Goal: Task Accomplishment & Management: Manage account settings

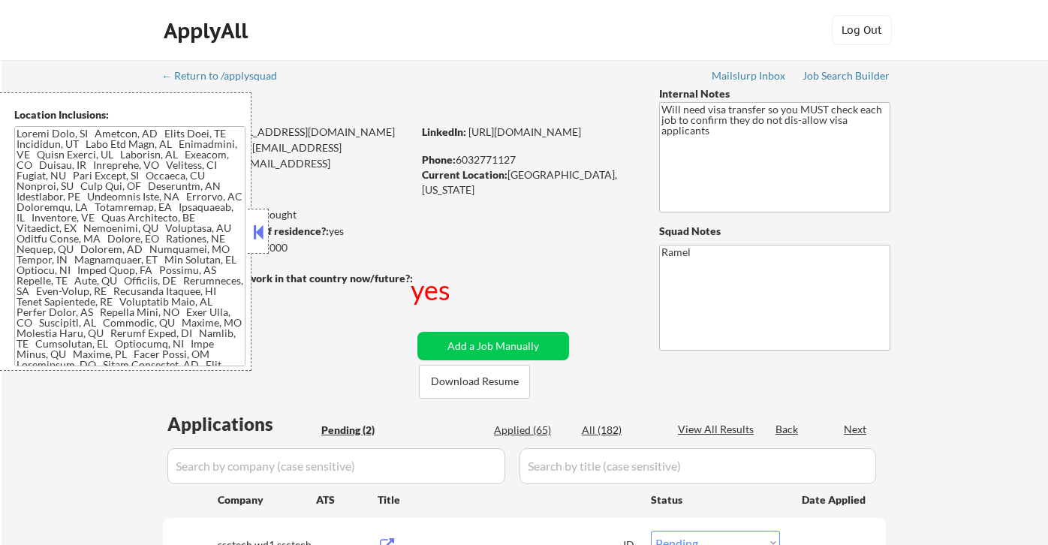
select select ""pending""
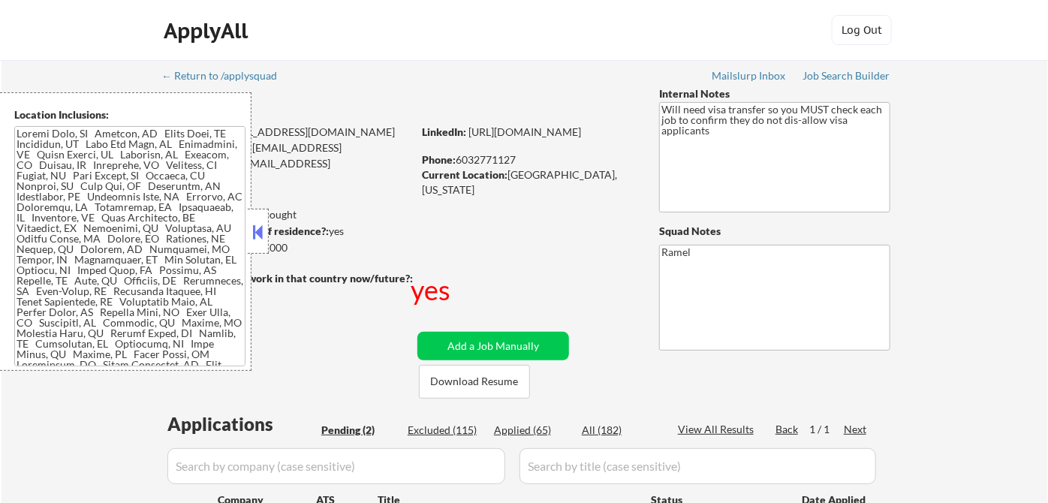
click at [259, 233] on button at bounding box center [258, 232] width 17 height 23
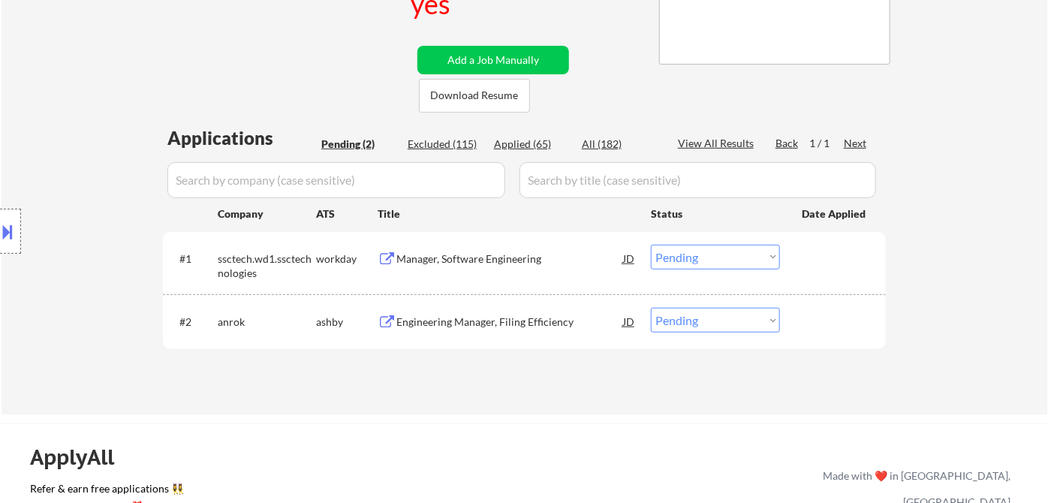
scroll to position [333, 0]
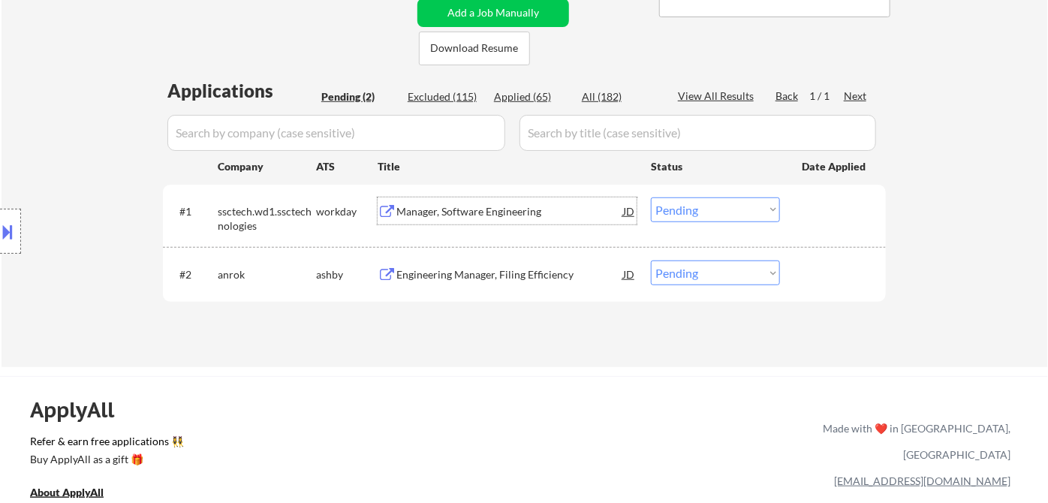
click at [439, 215] on div "Manager, Software Engineering" at bounding box center [509, 211] width 227 height 15
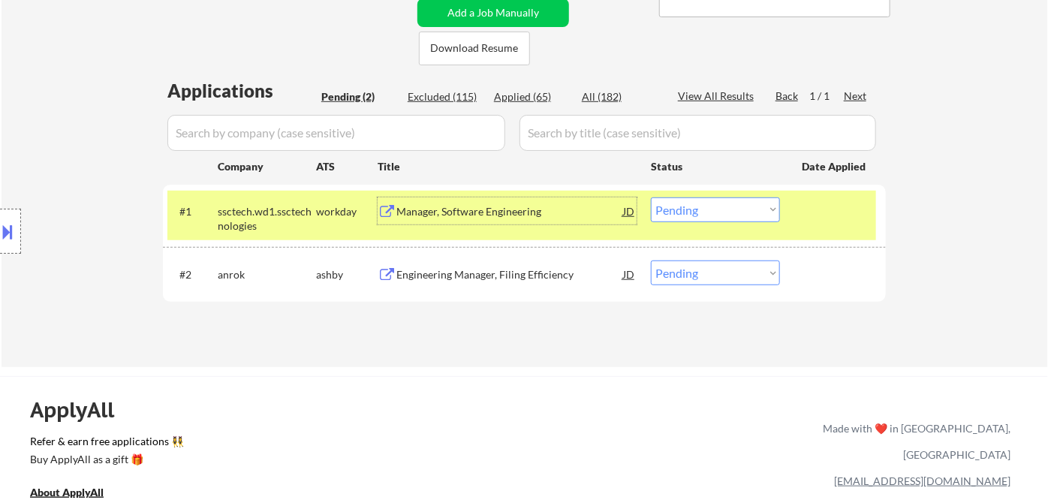
click at [628, 210] on div "JD" at bounding box center [629, 210] width 15 height 27
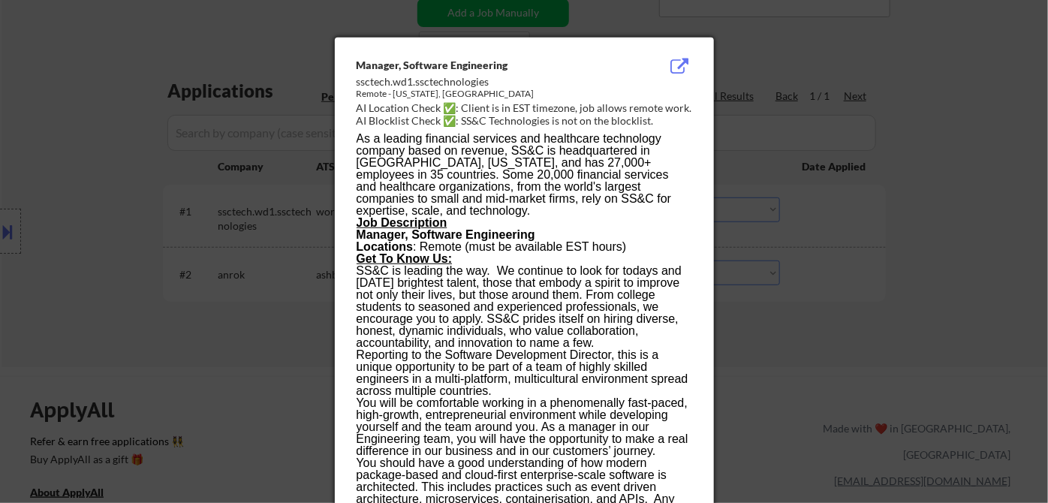
click at [872, 308] on div at bounding box center [524, 251] width 1048 height 503
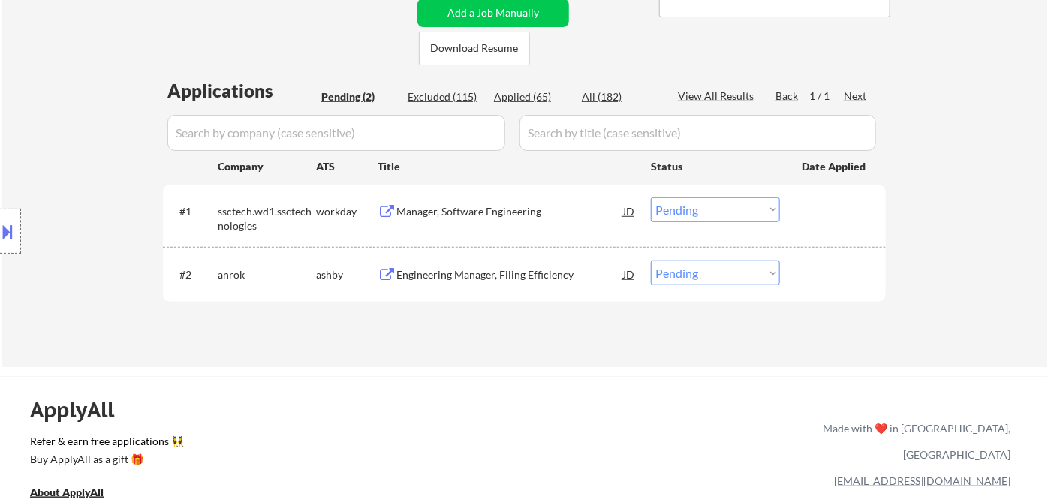
drag, startPoint x: 40, startPoint y: 137, endPoint x: 69, endPoint y: 86, distance: 58.2
click at [39, 137] on div "Location Inclusions:" at bounding box center [134, 231] width 269 height 279
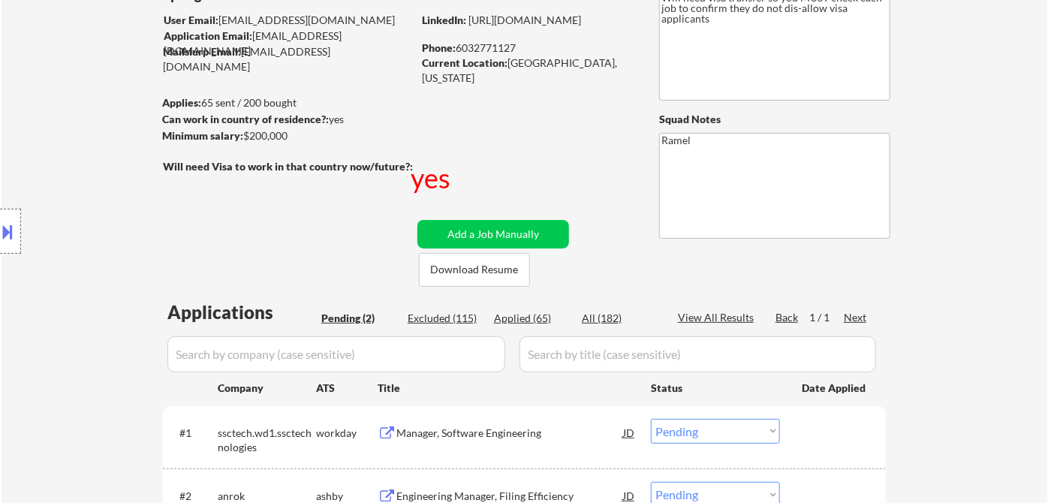
scroll to position [83, 0]
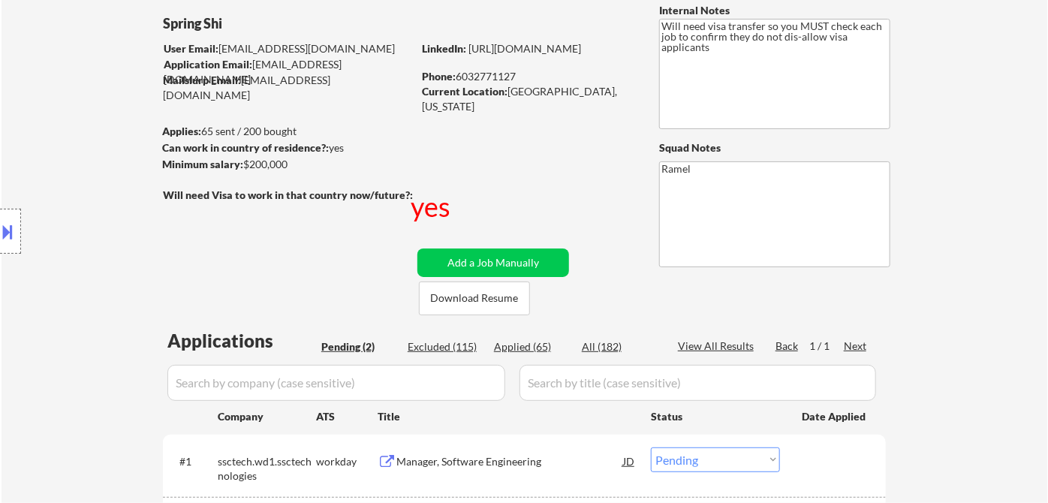
click at [494, 71] on div "Phone: 6032771127" at bounding box center [528, 76] width 212 height 15
copy div "6032771127"
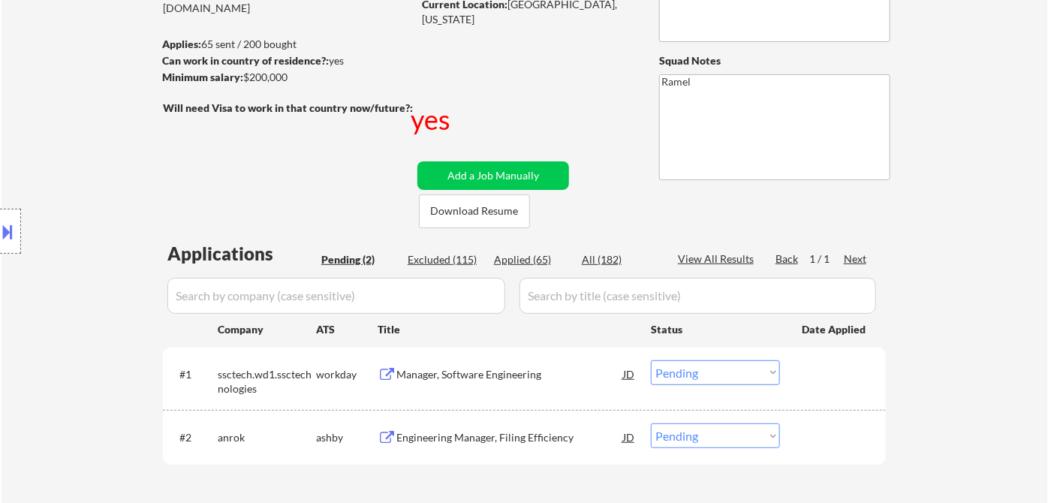
scroll to position [250, 0]
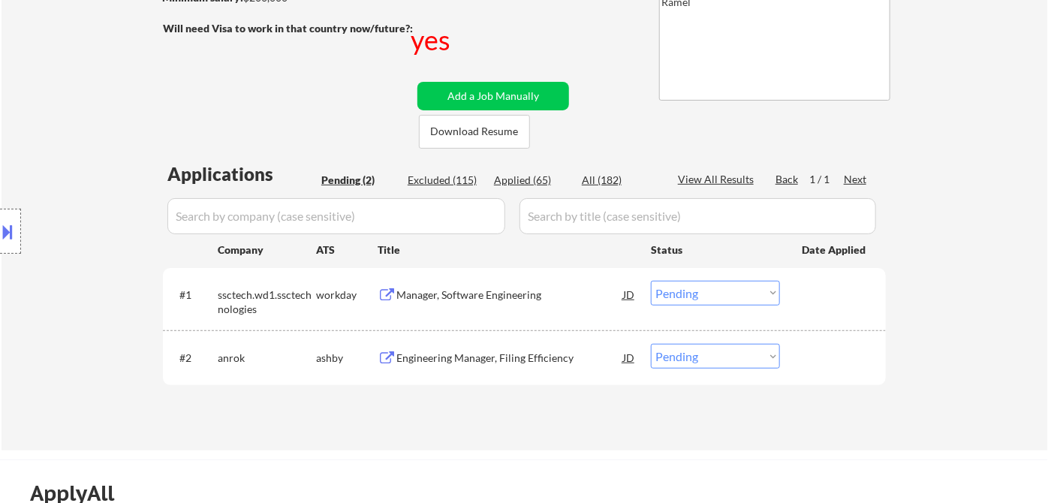
click at [680, 297] on select "Choose an option... Pending Applied Excluded (Questions) Excluded (Expired) Exc…" at bounding box center [715, 293] width 129 height 25
click at [651, 281] on select "Choose an option... Pending Applied Excluded (Questions) Excluded (Expired) Exc…" at bounding box center [715, 293] width 129 height 25
click at [504, 347] on div "Engineering Manager, Filing Efficiency" at bounding box center [509, 357] width 227 height 27
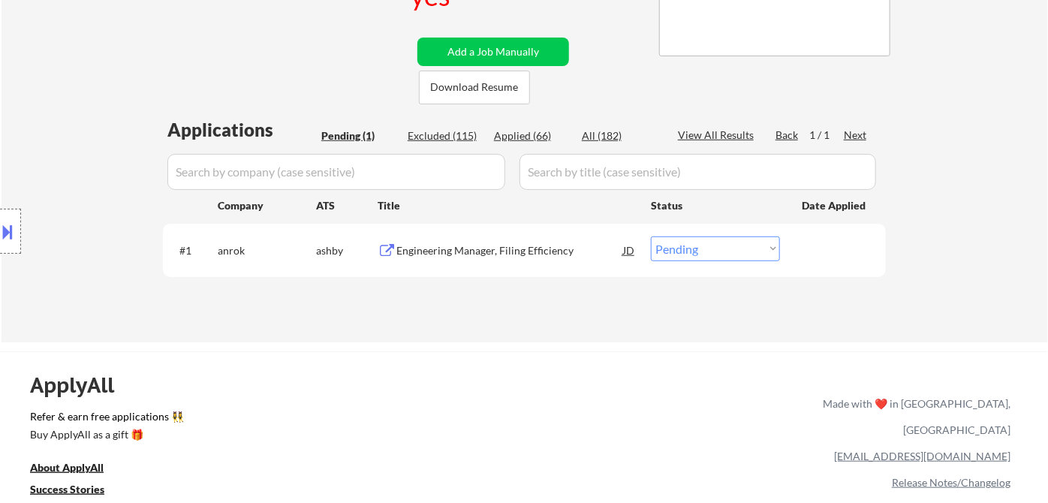
scroll to position [333, 0]
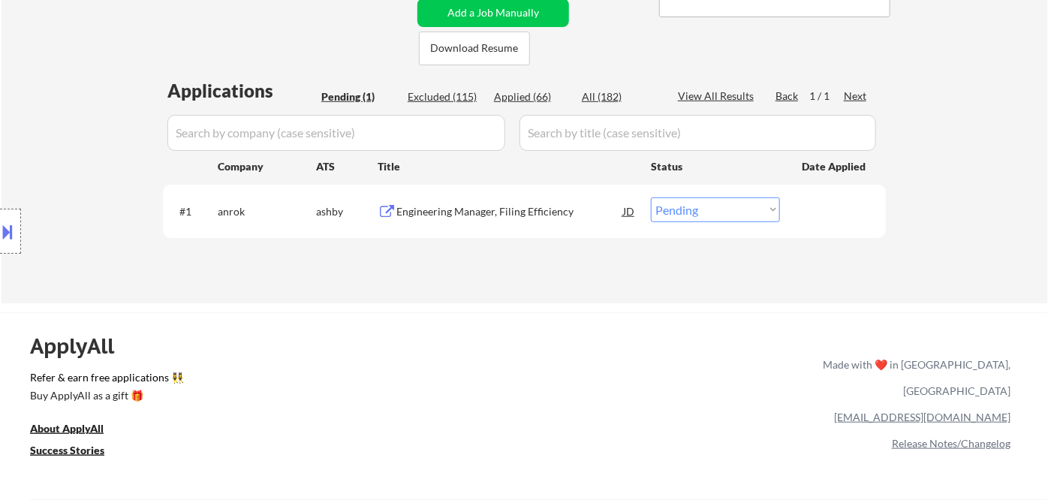
click at [689, 214] on select "Choose an option... Pending Applied Excluded (Questions) Excluded (Expired) Exc…" at bounding box center [715, 209] width 129 height 25
select select ""applied""
click at [651, 197] on select "Choose an option... Pending Applied Excluded (Questions) Excluded (Expired) Exc…" at bounding box center [715, 209] width 129 height 25
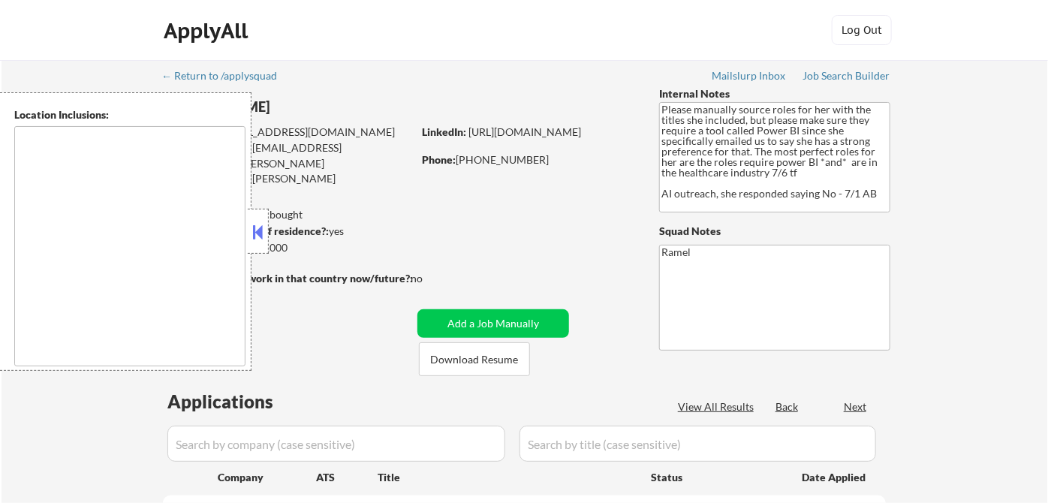
type textarea "[GEOGRAPHIC_DATA], [GEOGRAPHIC_DATA] [GEOGRAPHIC_DATA], [GEOGRAPHIC_DATA] [GEOG…"
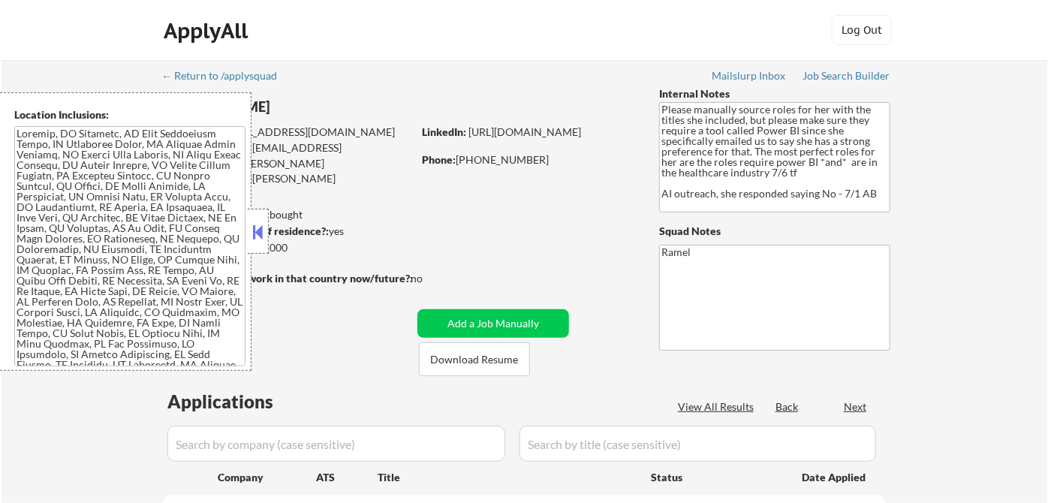
select select ""pending""
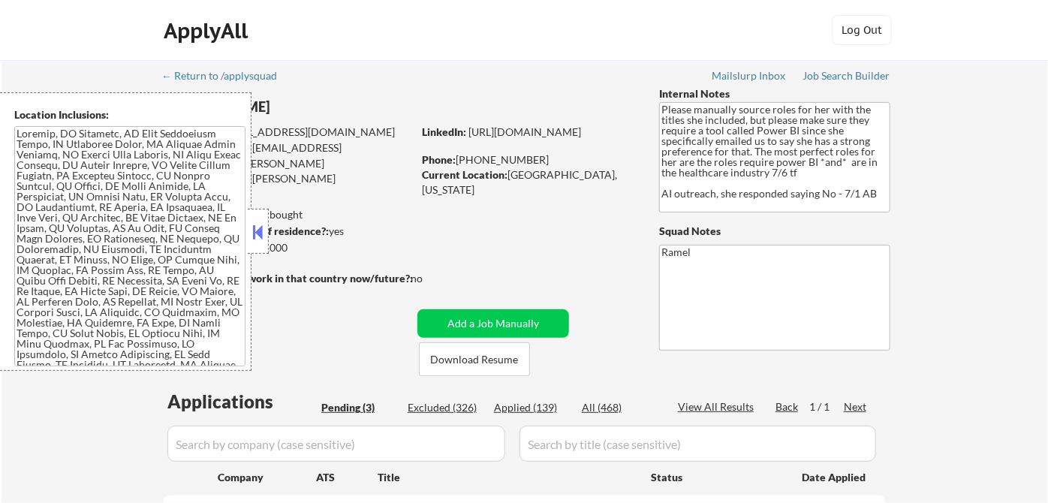
click at [266, 234] on button at bounding box center [258, 232] width 17 height 23
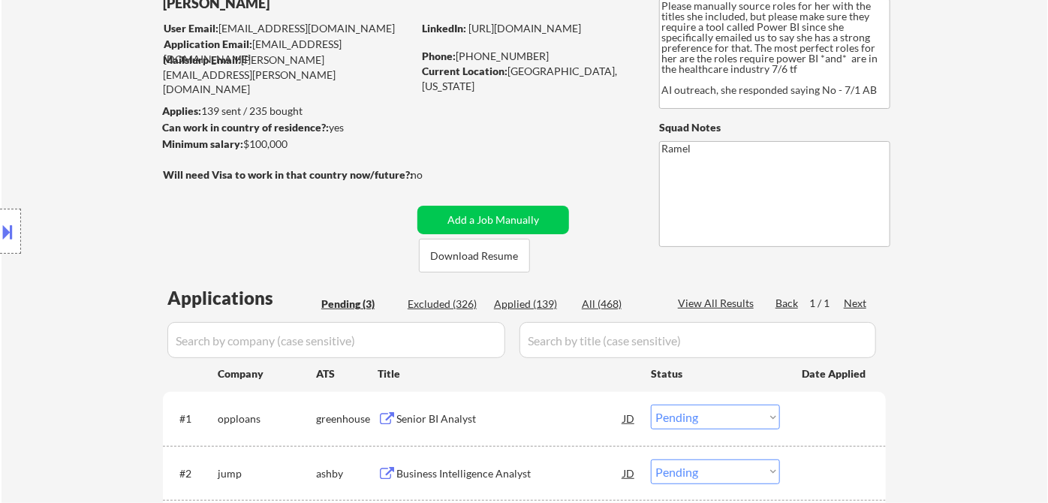
scroll to position [250, 0]
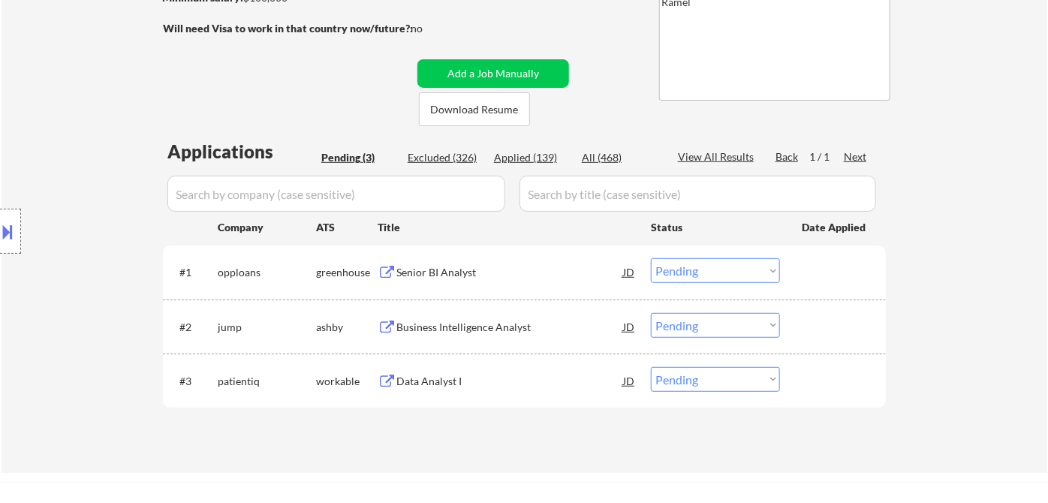
click at [498, 265] on div "Senior BI Analyst" at bounding box center [509, 272] width 227 height 15
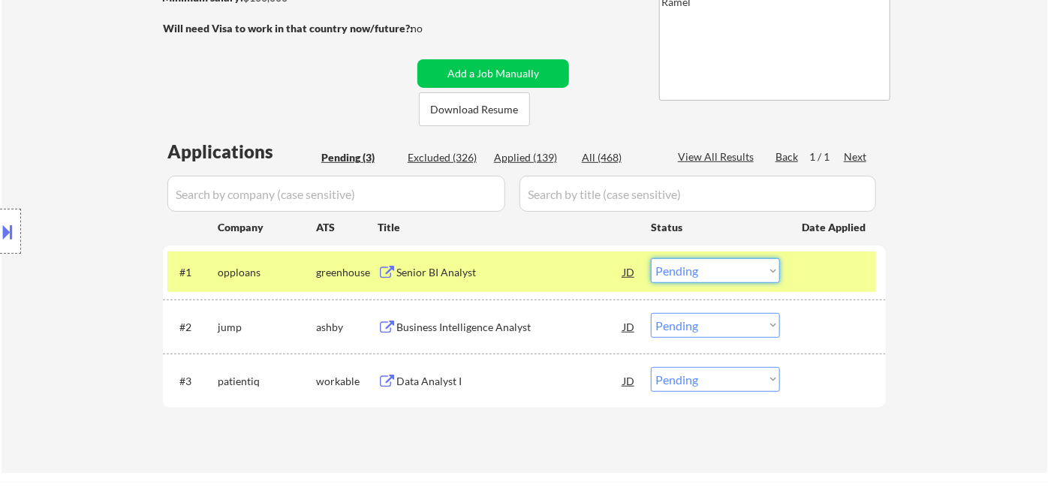
drag, startPoint x: 690, startPoint y: 274, endPoint x: 700, endPoint y: 282, distance: 12.8
click at [690, 274] on select "Choose an option... Pending Applied Excluded (Questions) Excluded (Expired) Exc…" at bounding box center [715, 270] width 129 height 25
click at [651, 258] on select "Choose an option... Pending Applied Excluded (Questions) Excluded (Expired) Exc…" at bounding box center [715, 270] width 129 height 25
click at [480, 332] on div "Business Intelligence Analyst" at bounding box center [509, 327] width 227 height 15
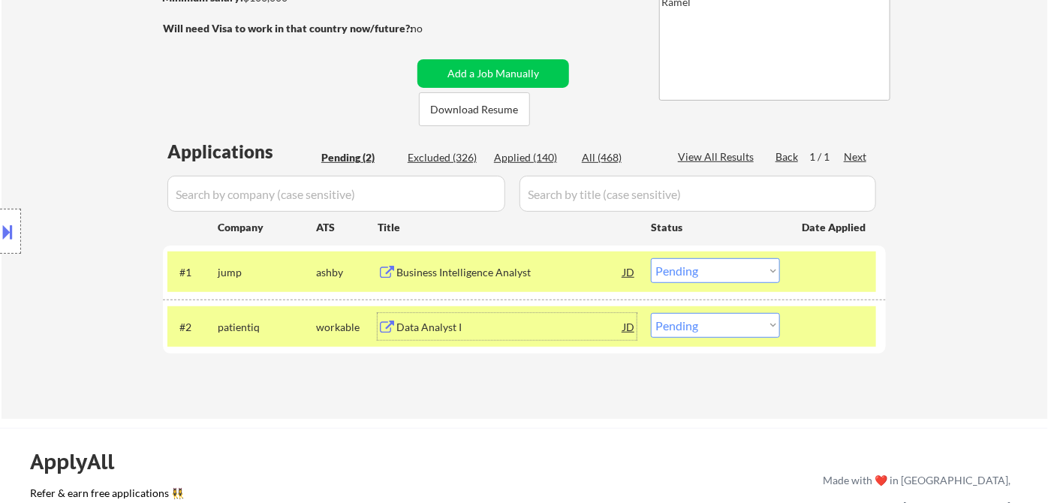
drag, startPoint x: 710, startPoint y: 273, endPoint x: 722, endPoint y: 282, distance: 15.6
click at [710, 273] on select "Choose an option... Pending Applied Excluded (Questions) Excluded (Expired) Exc…" at bounding box center [715, 270] width 129 height 25
click at [651, 258] on select "Choose an option... Pending Applied Excluded (Questions) Excluded (Expired) Exc…" at bounding box center [715, 270] width 129 height 25
click at [460, 314] on div "Data Analyst I" at bounding box center [509, 326] width 227 height 27
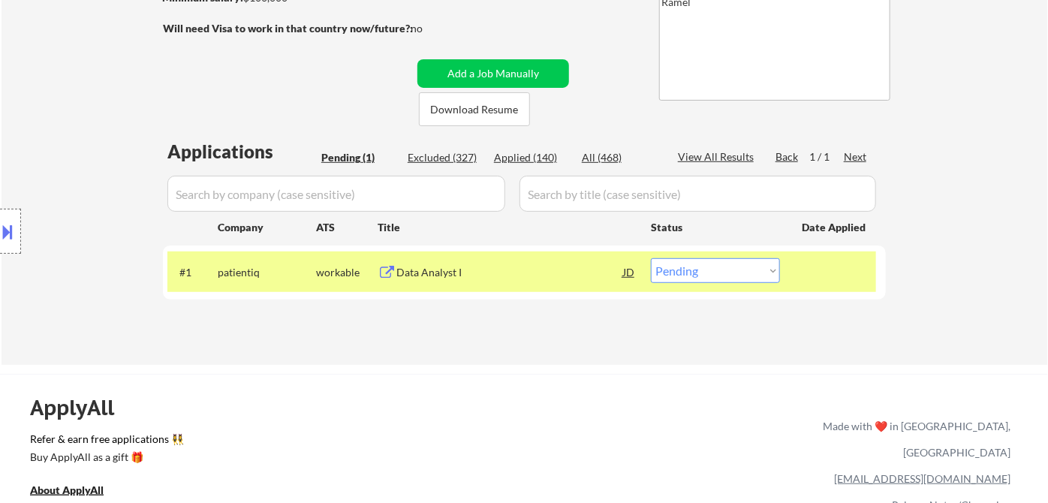
click at [731, 274] on select "Choose an option... Pending Applied Excluded (Questions) Excluded (Expired) Exc…" at bounding box center [715, 270] width 129 height 25
select select ""applied""
click at [651, 258] on select "Choose an option... Pending Applied Excluded (Questions) Excluded (Expired) Exc…" at bounding box center [715, 270] width 129 height 25
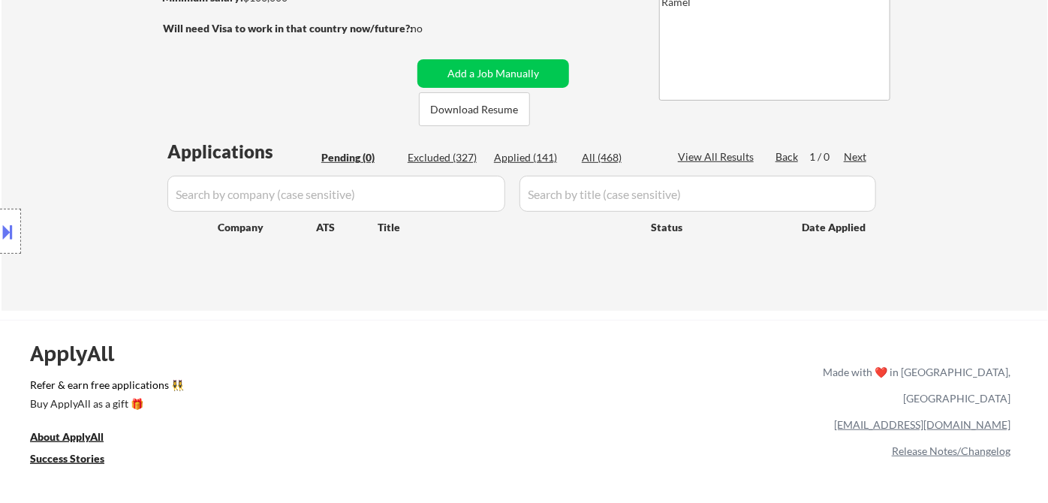
click at [53, 188] on div "Location Inclusions:" at bounding box center [134, 231] width 269 height 279
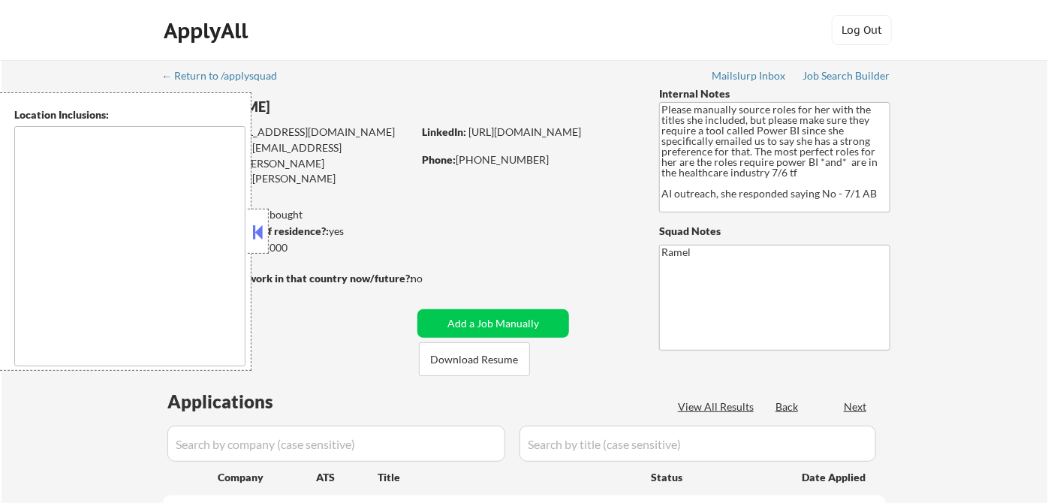
type textarea "Houston, TX Bellaire, TX West University Place, TX Southside Place, TX Hunters …"
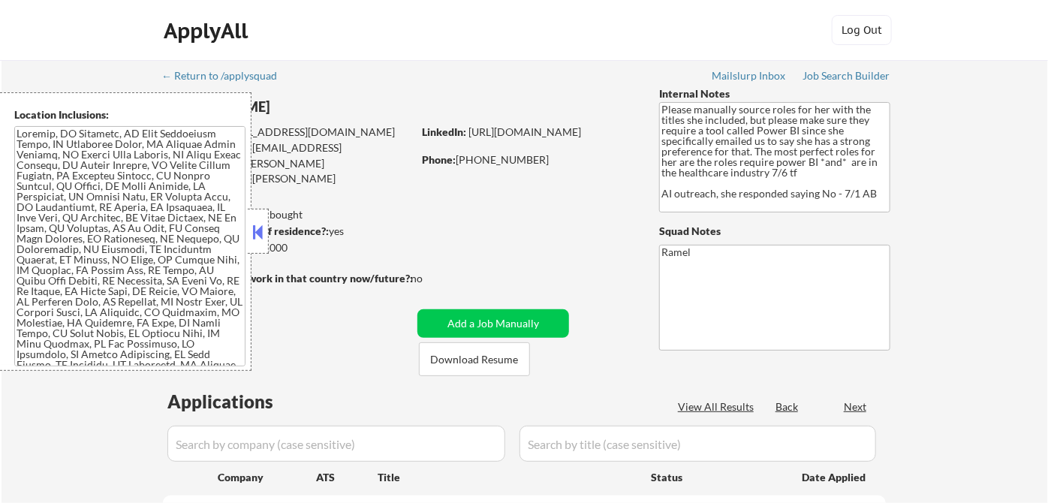
select select ""pending""
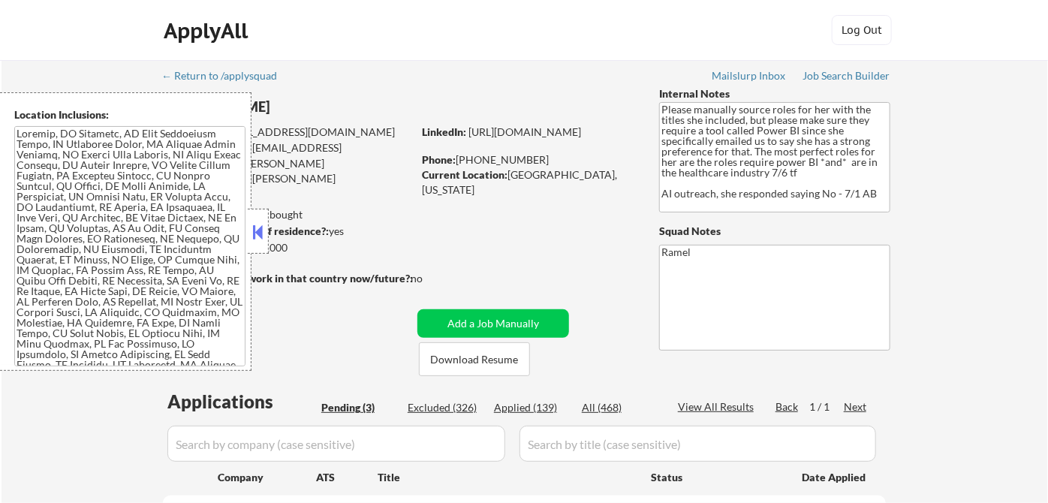
click at [252, 239] on button at bounding box center [258, 232] width 17 height 23
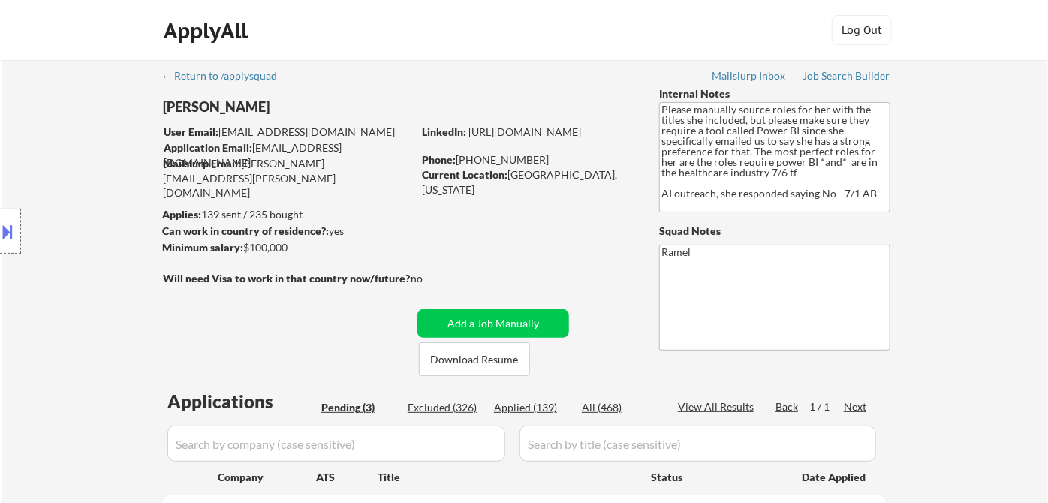
click at [84, 235] on div "Location Inclusions:" at bounding box center [134, 231] width 269 height 279
select select ""pending""
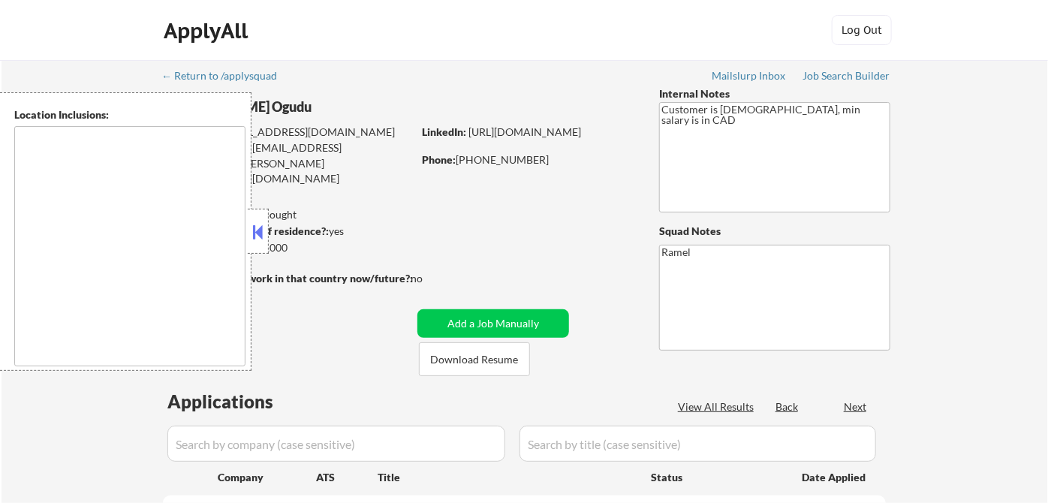
type textarea "Toronto, ON Etobicoke, ON Scarborough, ON North York, ON East York, ON York, ON…"
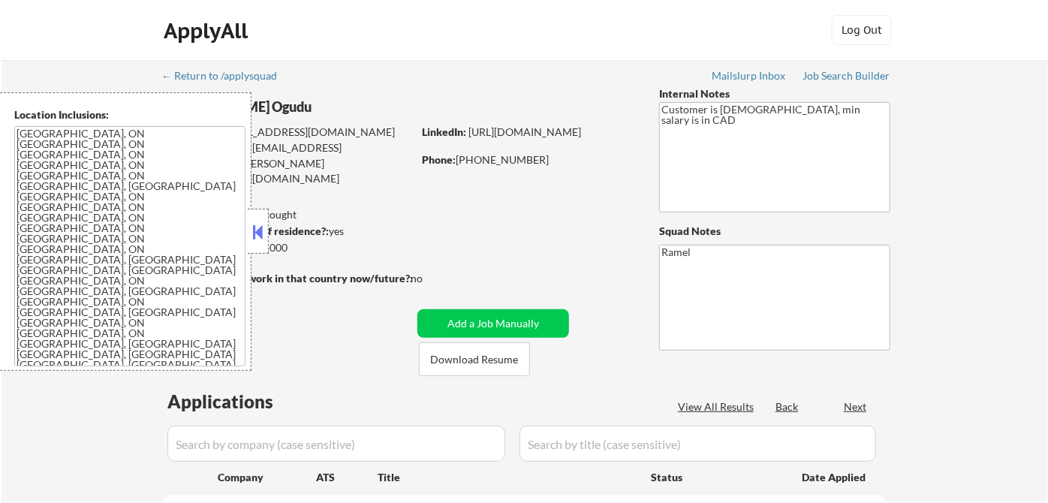
select select ""pending""
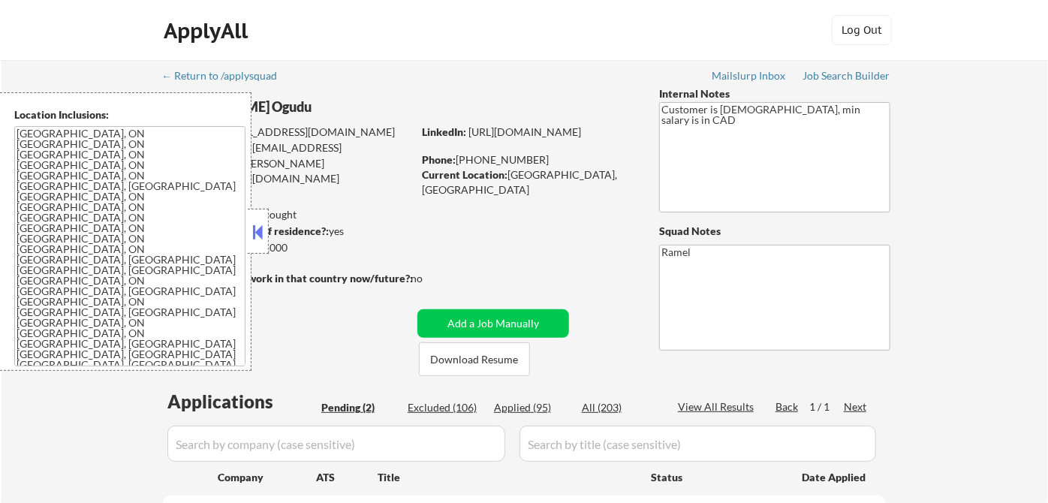
click at [261, 234] on button at bounding box center [258, 232] width 17 height 23
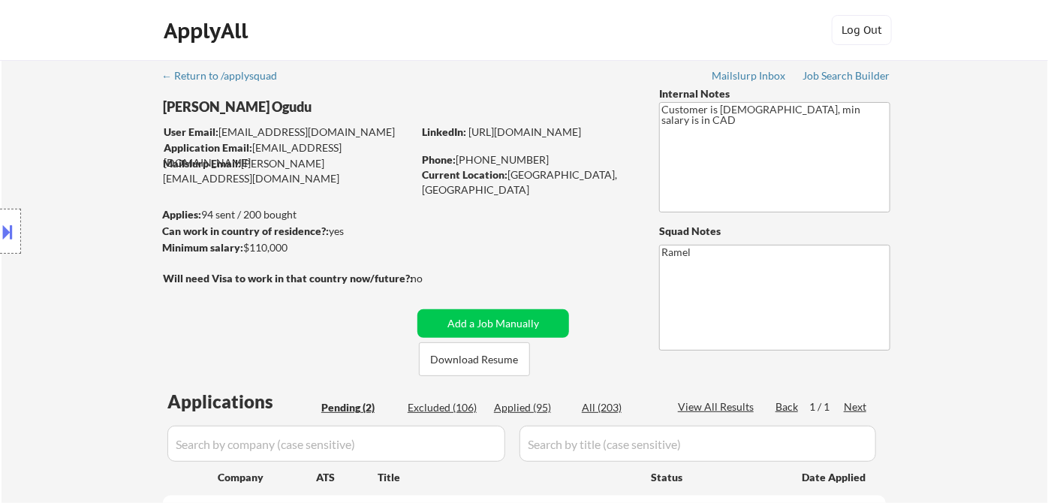
click at [72, 196] on div "Location Inclusions: Toronto, ON Etobicoke, ON Scarborough, ON North York, ON E…" at bounding box center [134, 231] width 269 height 279
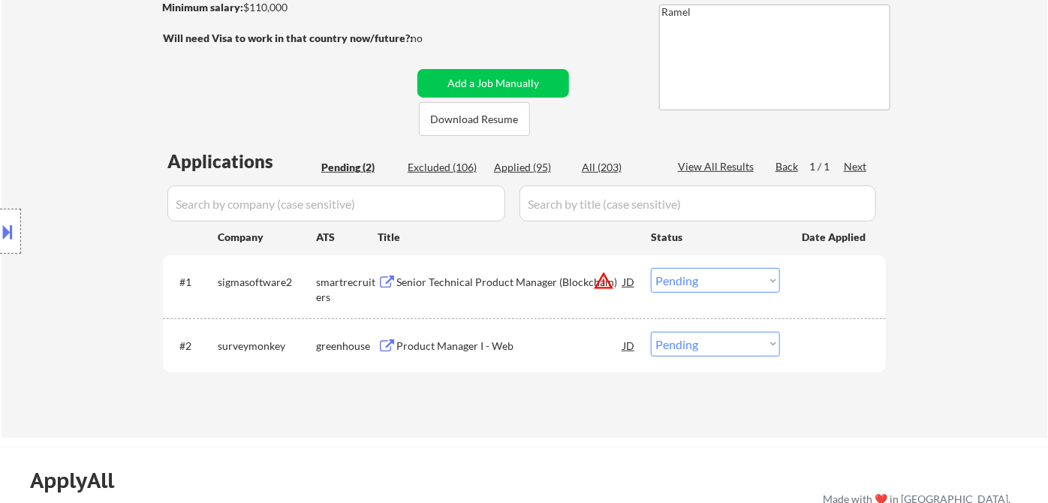
scroll to position [250, 0]
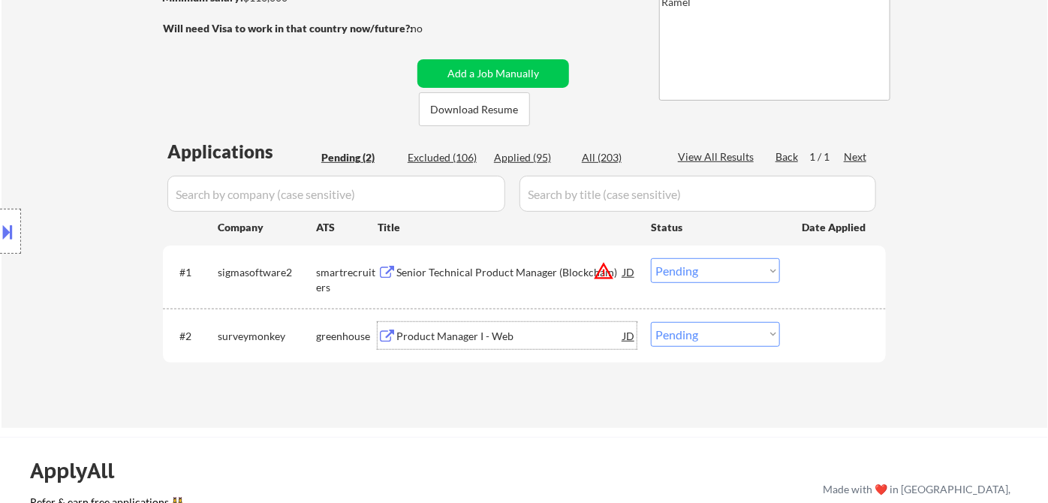
click at [505, 339] on div "Product Manager I - Web" at bounding box center [509, 336] width 227 height 15
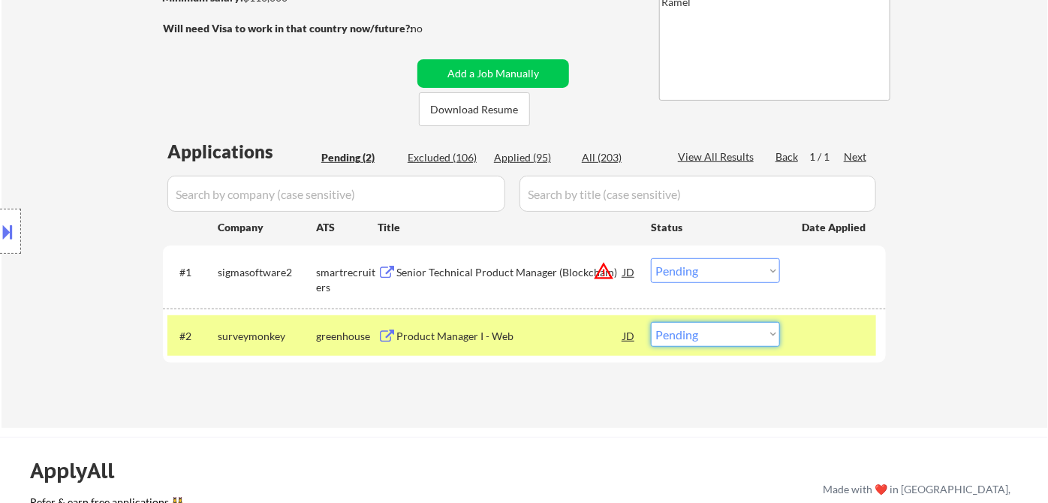
drag, startPoint x: 722, startPoint y: 339, endPoint x: 722, endPoint y: 351, distance: 12.0
click at [722, 339] on select "Choose an option... Pending Applied Excluded (Questions) Excluded (Expired) Exc…" at bounding box center [715, 334] width 129 height 25
select select ""applied""
click at [651, 322] on select "Choose an option... Pending Applied Excluded (Questions) Excluded (Expired) Exc…" at bounding box center [715, 334] width 129 height 25
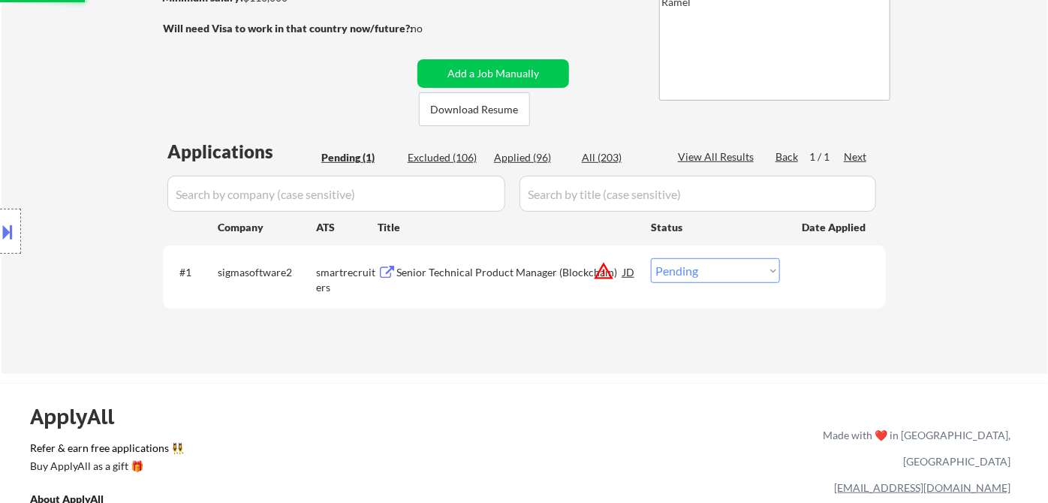
click at [492, 276] on div "Senior Technical Product Manager (Blockchain)" at bounding box center [509, 272] width 227 height 15
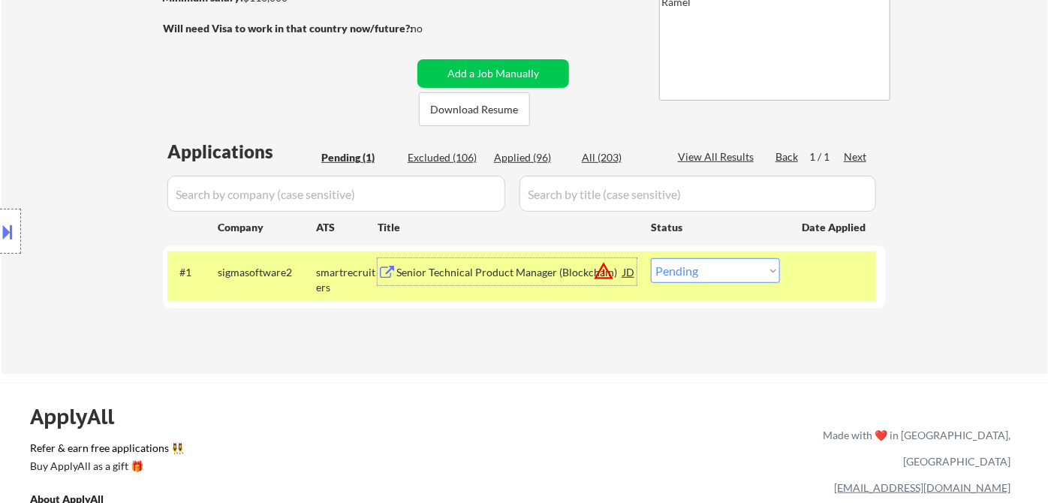
drag, startPoint x: 693, startPoint y: 263, endPoint x: 710, endPoint y: 281, distance: 24.4
click at [693, 263] on select "Choose an option... Pending Applied Excluded (Questions) Excluded (Expired) Exc…" at bounding box center [715, 270] width 129 height 25
select select ""excluded__bad_match_""
click at [651, 258] on select "Choose an option... Pending Applied Excluded (Questions) Excluded (Expired) Exc…" at bounding box center [715, 270] width 129 height 25
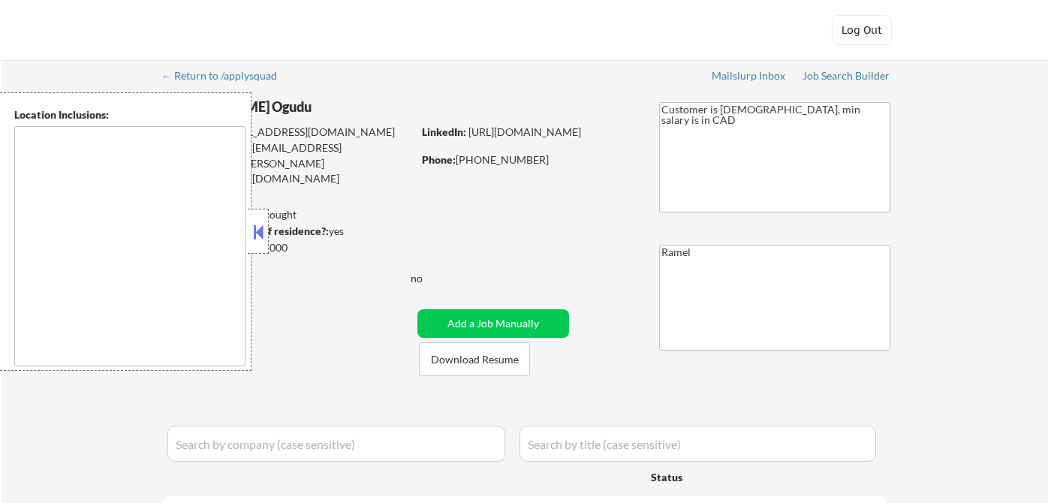
select select ""pending""
type textarea "[GEOGRAPHIC_DATA], ON [GEOGRAPHIC_DATA], ON [GEOGRAPHIC_DATA], ON [GEOGRAPHIC_D…"
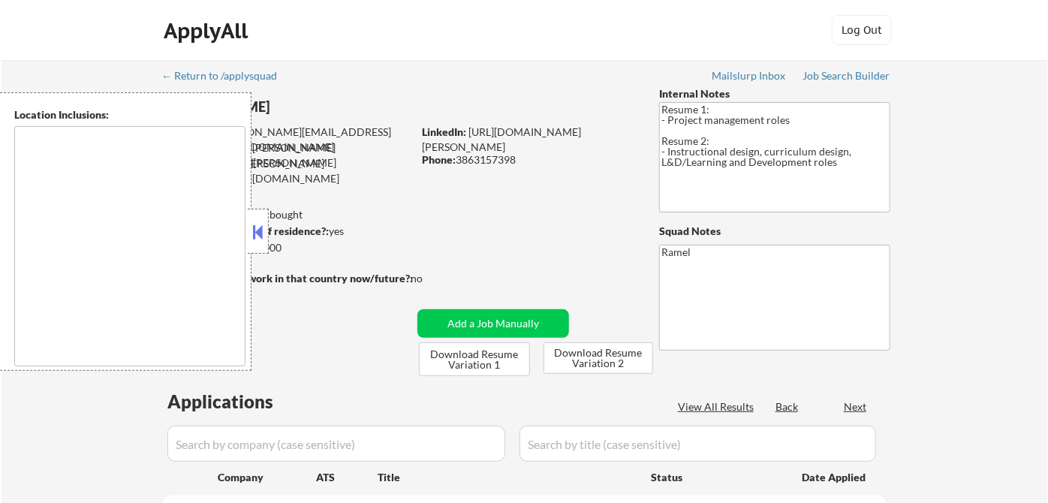
type textarea "[GEOGRAPHIC_DATA], [GEOGRAPHIC_DATA] [GEOGRAPHIC_DATA], [GEOGRAPHIC_DATA] [GEOG…"
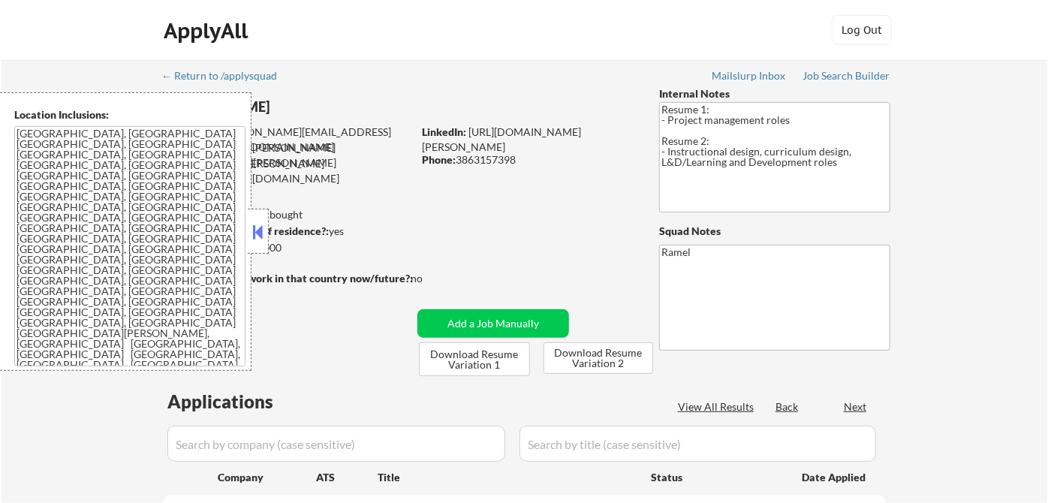
select select ""pending""
click at [258, 229] on button at bounding box center [258, 232] width 17 height 23
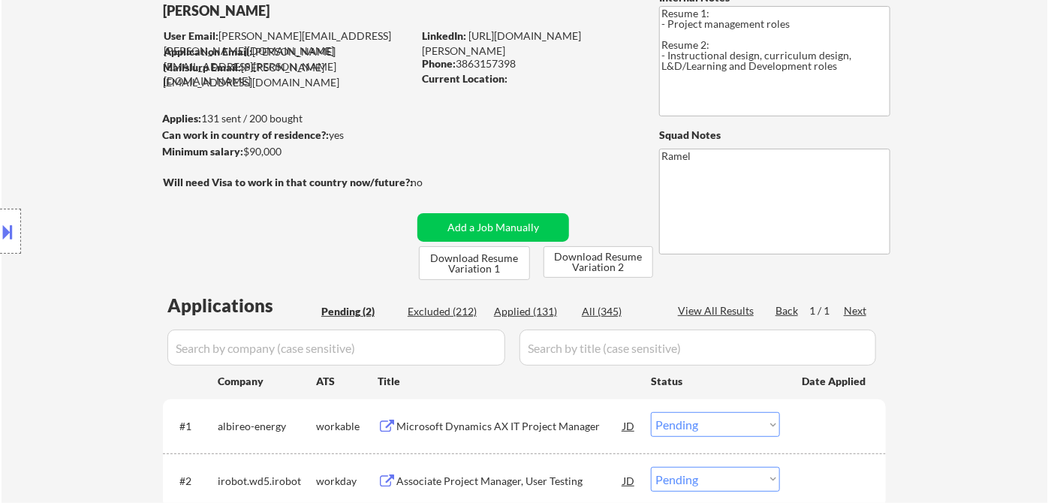
scroll to position [167, 0]
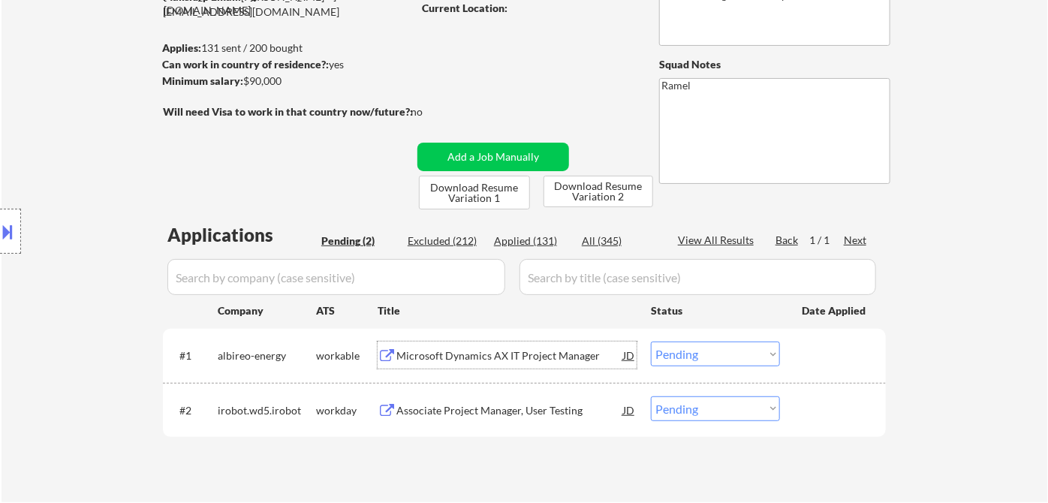
click at [476, 358] on div "Microsoft Dynamics AX IT Project Manager" at bounding box center [509, 355] width 227 height 15
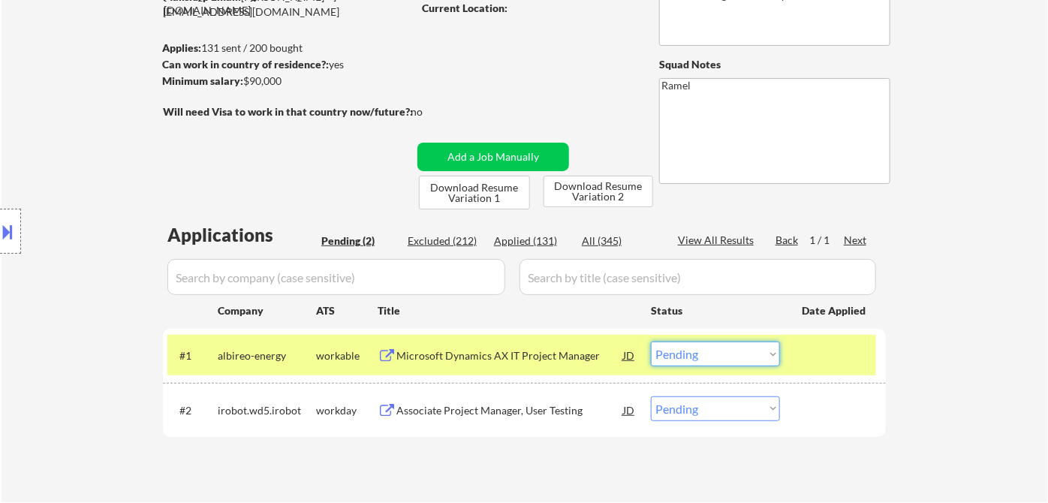
drag, startPoint x: 715, startPoint y: 350, endPoint x: 725, endPoint y: 363, distance: 16.5
click at [715, 350] on select "Choose an option... Pending Applied Excluded (Questions) Excluded (Expired) Exc…" at bounding box center [715, 354] width 129 height 25
click at [651, 342] on select "Choose an option... Pending Applied Excluded (Questions) Excluded (Expired) Exc…" at bounding box center [715, 354] width 129 height 25
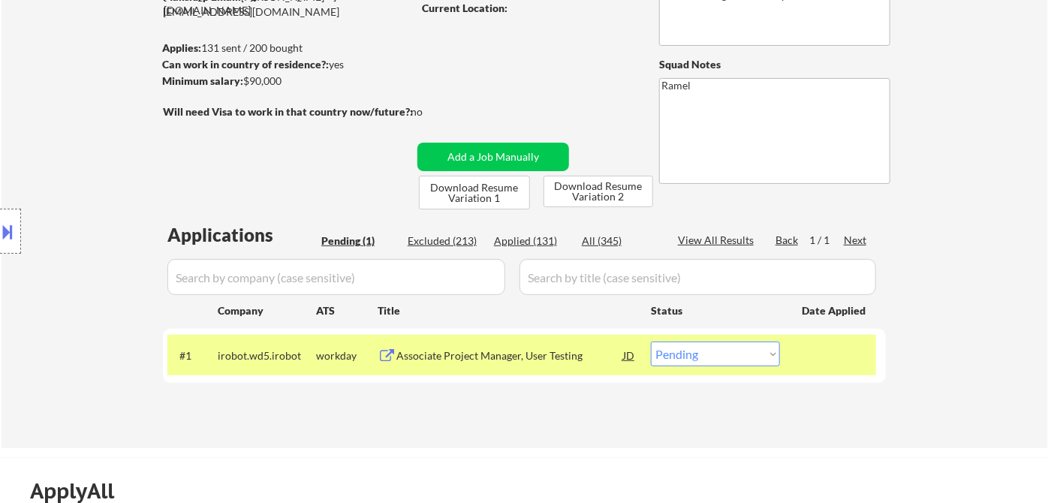
click at [463, 362] on div "Associate Project Manager, User Testing" at bounding box center [509, 355] width 227 height 15
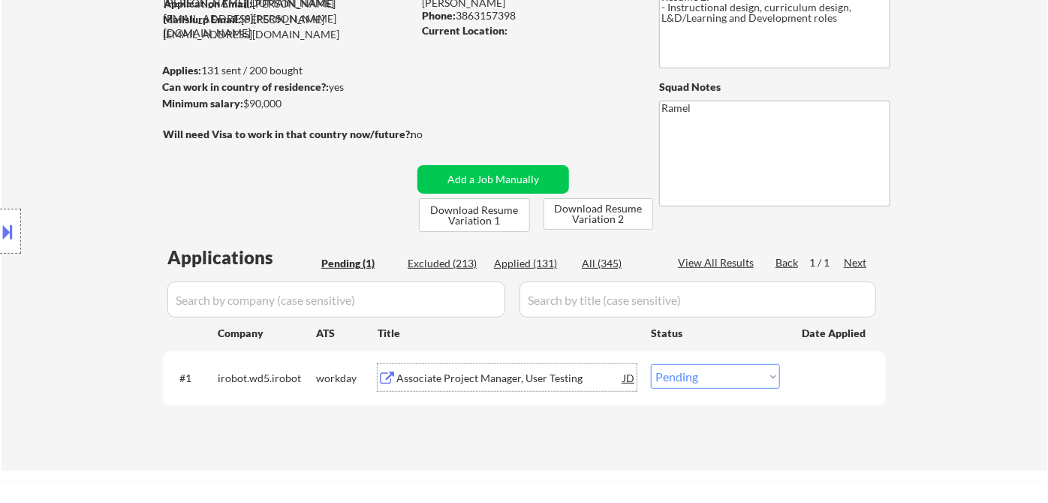
scroll to position [83, 0]
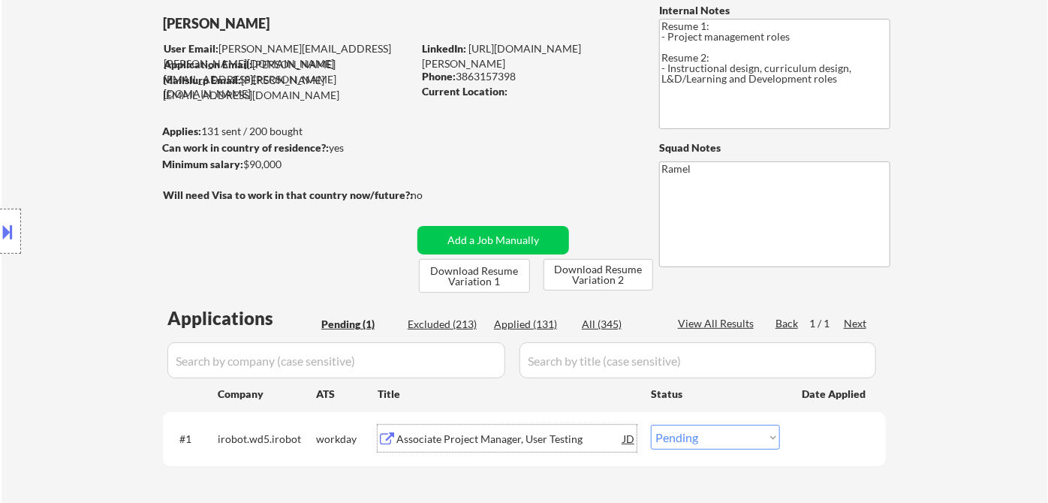
click at [485, 72] on div "Phone: [PHONE_NUMBER]" at bounding box center [528, 76] width 212 height 15
copy div "3863157398"
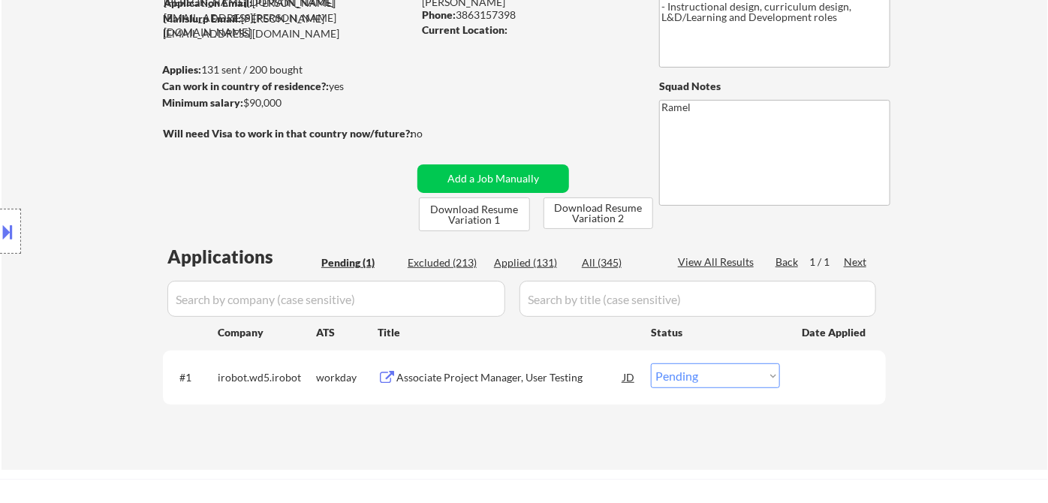
scroll to position [250, 0]
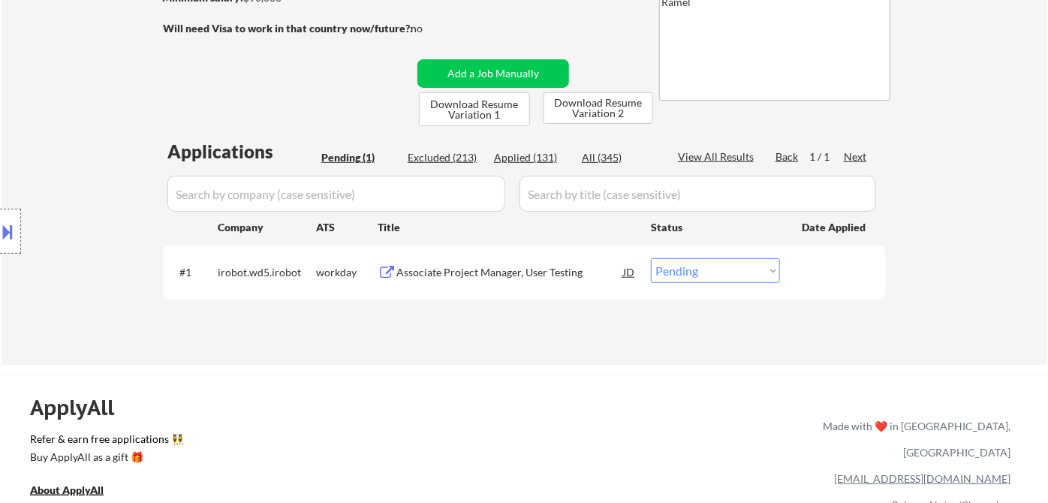
drag, startPoint x: 679, startPoint y: 266, endPoint x: 694, endPoint y: 278, distance: 19.2
click at [679, 266] on select "Choose an option... Pending Applied Excluded (Questions) Excluded (Expired) Exc…" at bounding box center [715, 270] width 129 height 25
select select ""applied""
click at [651, 258] on select "Choose an option... Pending Applied Excluded (Questions) Excluded (Expired) Exc…" at bounding box center [715, 270] width 129 height 25
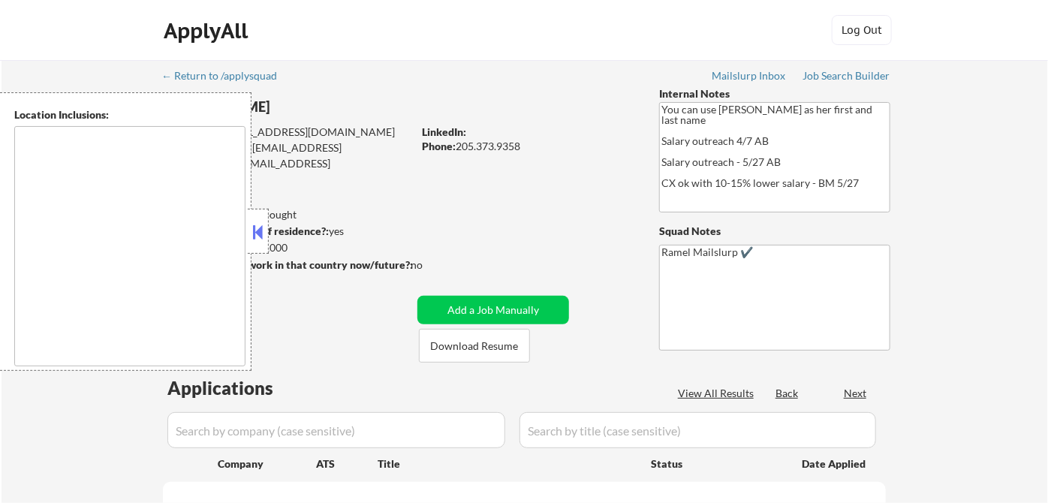
type textarea "Birmingham, AL Homewood, AL Mountain Brook, AL Vestavia Hills, AL Hoover, AL Ir…"
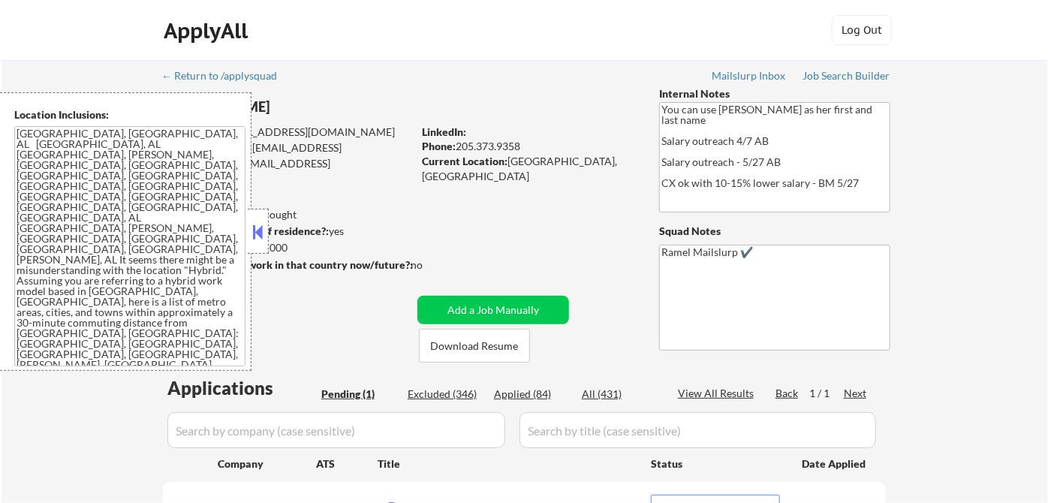
click at [261, 231] on button at bounding box center [258, 232] width 17 height 23
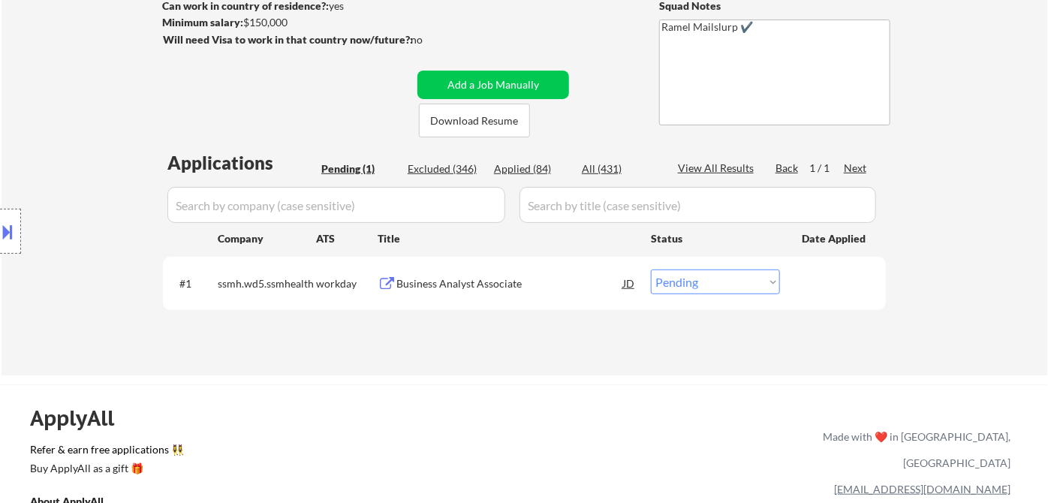
scroll to position [250, 0]
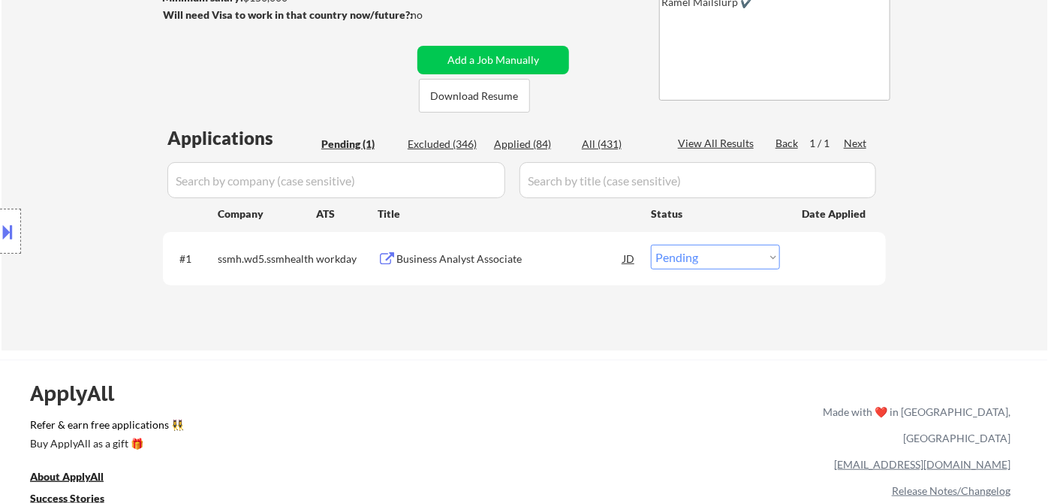
drag, startPoint x: 83, startPoint y: 206, endPoint x: 100, endPoint y: 204, distance: 16.7
click at [83, 206] on div "Location Inclusions:" at bounding box center [134, 231] width 269 height 279
click at [433, 261] on div "Business Analyst Associate" at bounding box center [509, 259] width 227 height 15
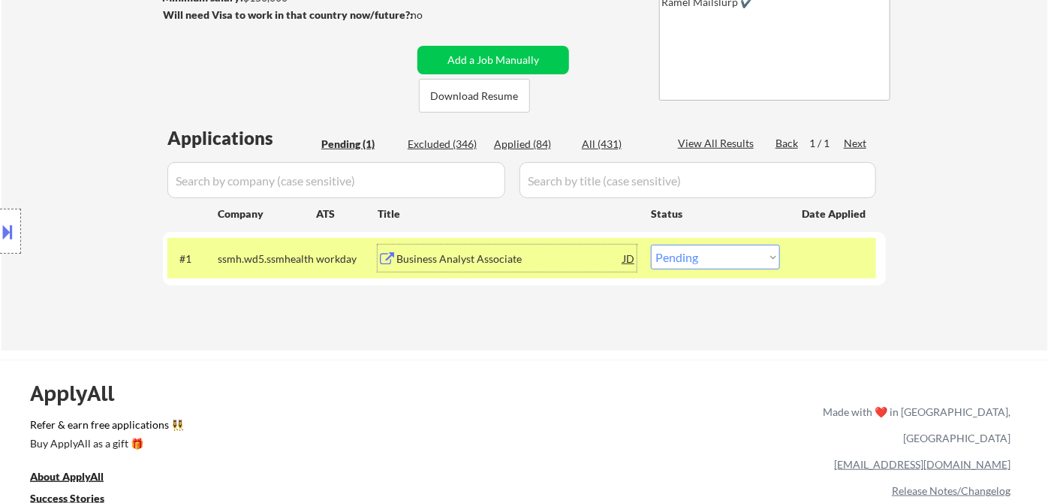
click at [631, 263] on div "JD" at bounding box center [629, 258] width 15 height 27
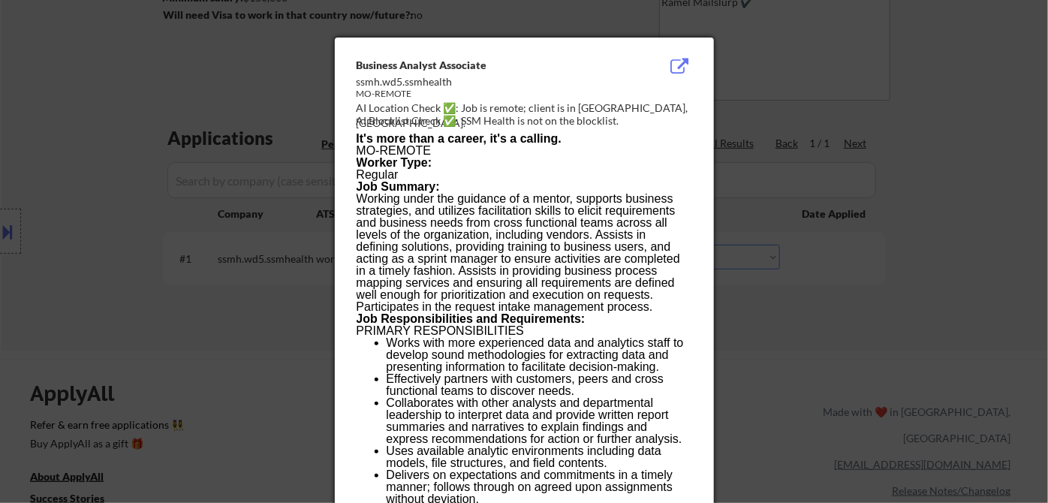
click at [835, 307] on div at bounding box center [524, 251] width 1048 height 503
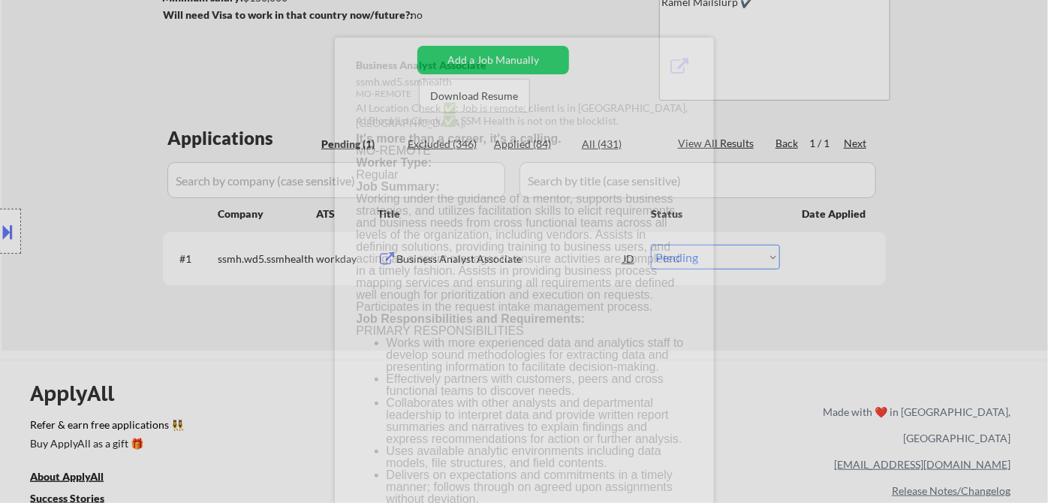
click at [757, 259] on select "Choose an option... Pending Applied Excluded (Questions) Excluded (Expired) Exc…" at bounding box center [715, 257] width 129 height 25
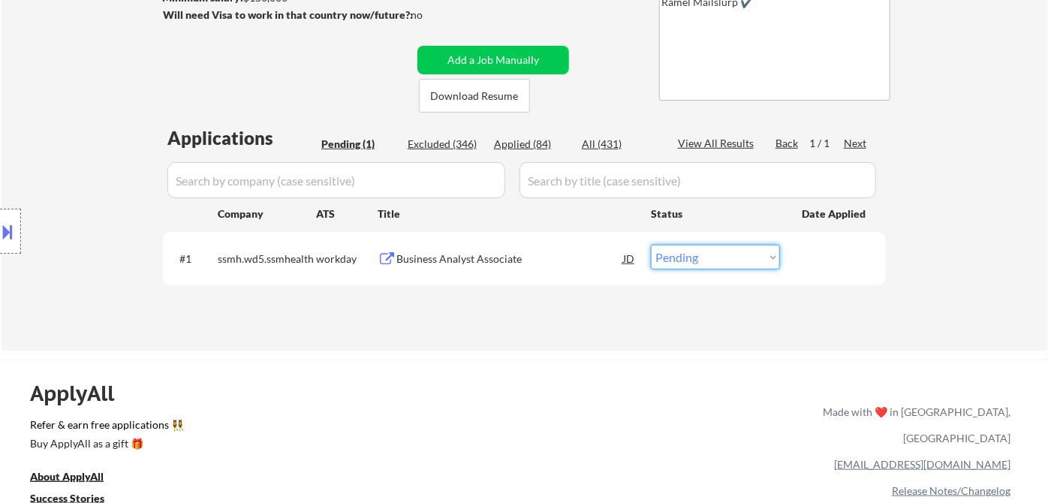
select select ""excluded__location_""
click at [651, 245] on select "Choose an option... Pending Applied Excluded (Questions) Excluded (Expired) Exc…" at bounding box center [715, 257] width 129 height 25
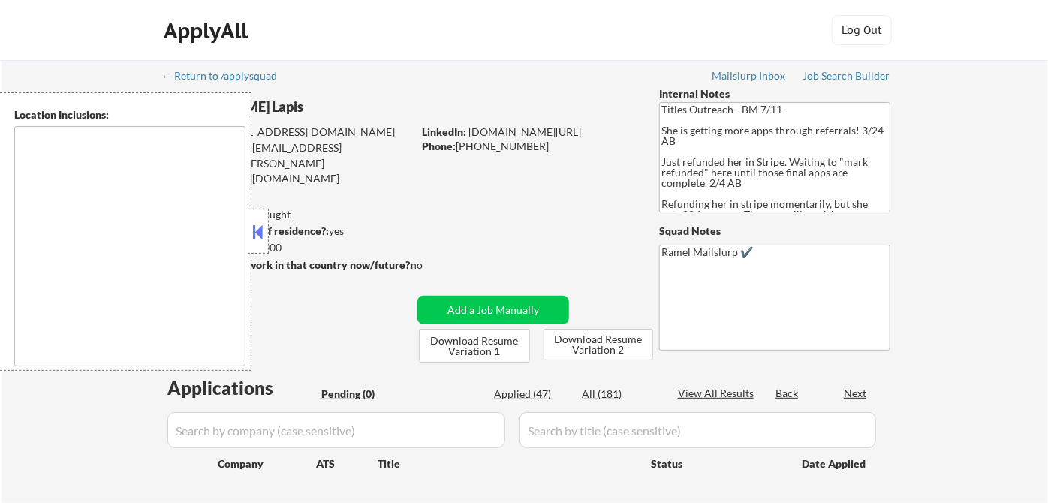
type textarea "Denver, CO Lakewood, CO Aurora, CO Englewood, CO Littleton, CO Wheat Ridge, CO …"
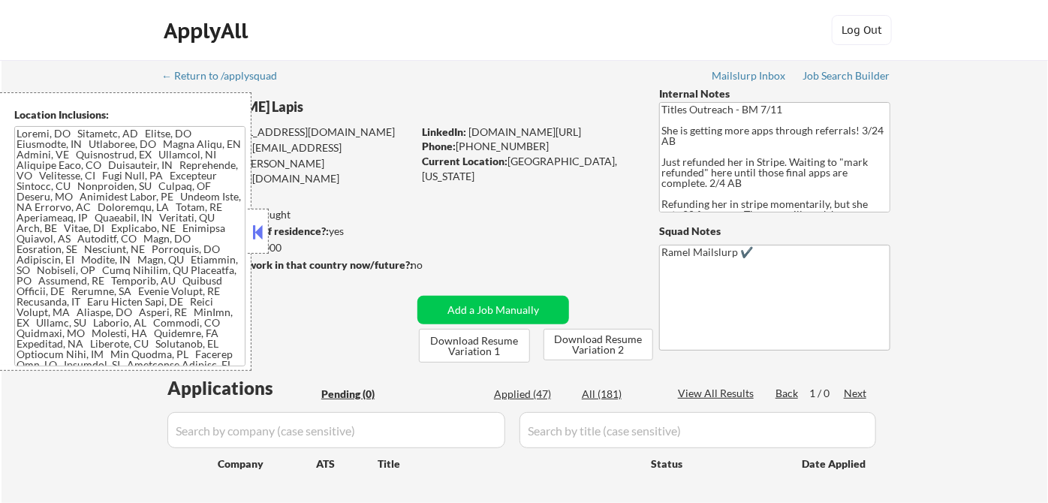
click at [265, 228] on button at bounding box center [258, 232] width 17 height 23
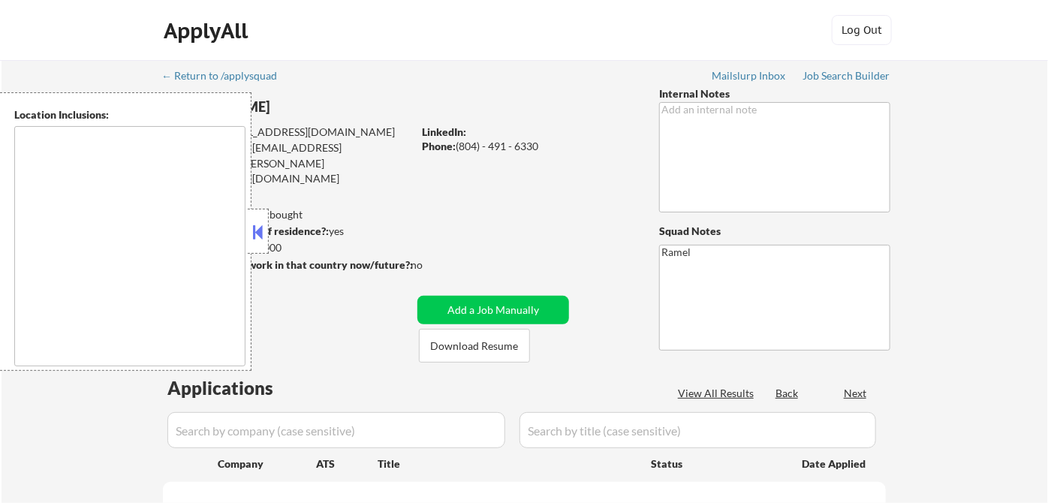
select select ""pending""
type textarea "[PERSON_NAME], [GEOGRAPHIC_DATA], [GEOGRAPHIC_DATA], [GEOGRAPHIC_DATA] [GEOGRAP…"
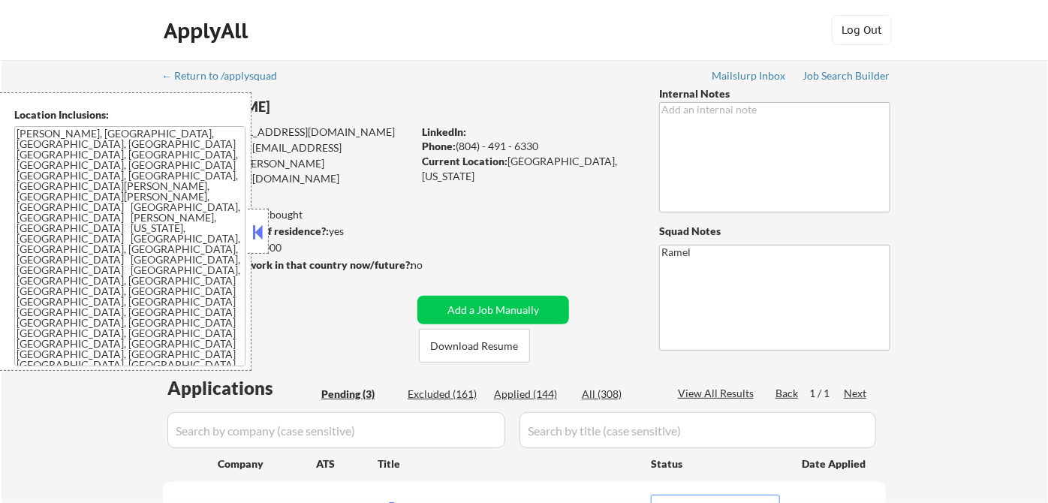
click at [261, 237] on button at bounding box center [258, 232] width 17 height 23
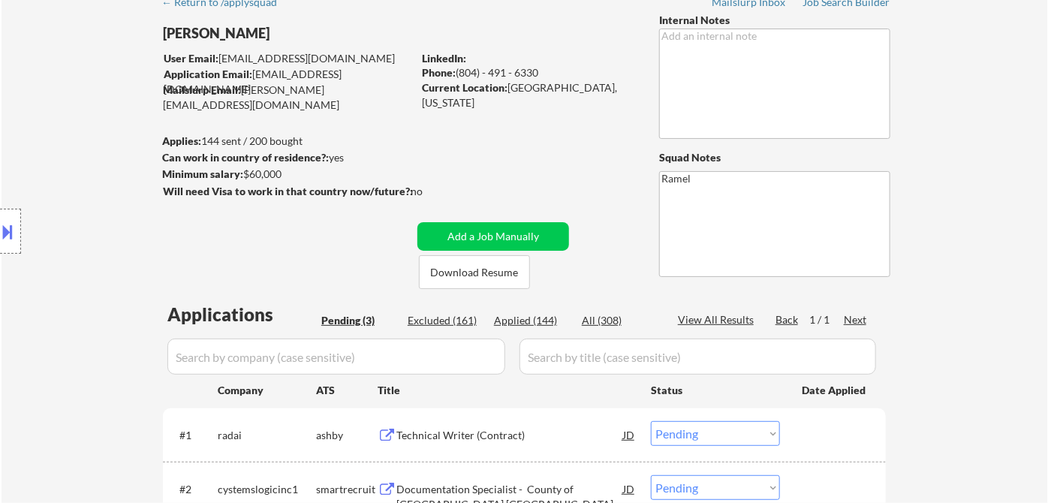
scroll to position [250, 0]
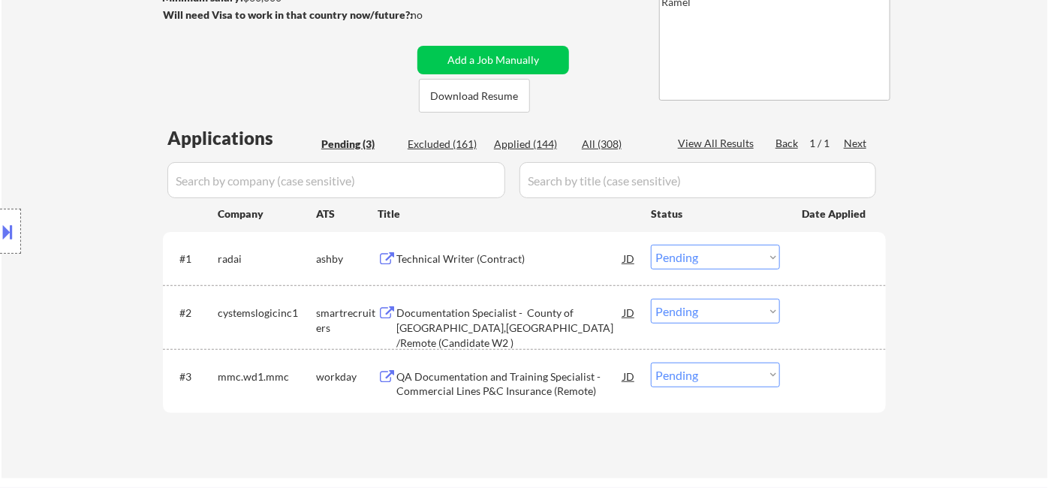
drag, startPoint x: 59, startPoint y: 83, endPoint x: 90, endPoint y: 61, distance: 38.3
click at [59, 83] on div "← Return to /applysquad Mailslurp Inbox Job Search Builder [PERSON_NAME] User E…" at bounding box center [525, 144] width 1047 height 668
drag, startPoint x: 79, startPoint y: 180, endPoint x: 146, endPoint y: 198, distance: 69.2
click at [79, 180] on div "Location Inclusions: [PERSON_NAME], [GEOGRAPHIC_DATA] [GEOGRAPHIC_DATA], [GEOGR…" at bounding box center [134, 231] width 269 height 279
click at [510, 266] on div "Technical Writer (Contract)" at bounding box center [509, 258] width 227 height 27
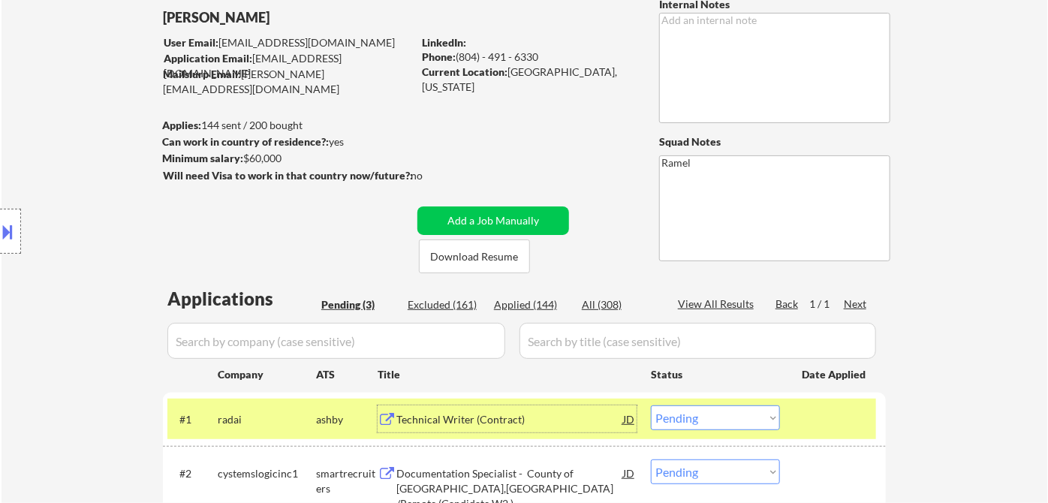
scroll to position [83, 0]
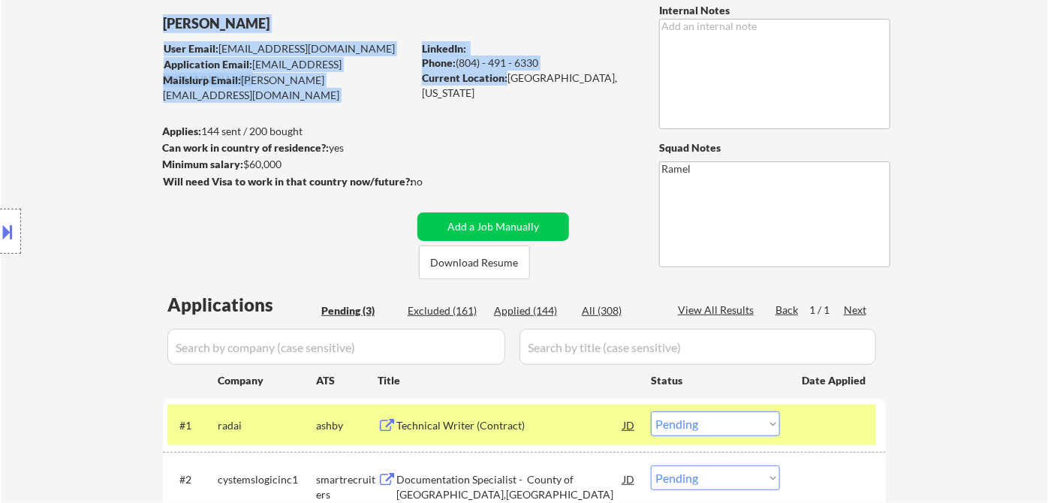
drag, startPoint x: 506, startPoint y: 80, endPoint x: 600, endPoint y: 86, distance: 94.1
click at [620, 87] on div "← Return to /applysquad Mailslurp Inbox Job Search Builder [PERSON_NAME] User E…" at bounding box center [524, 305] width 749 height 656
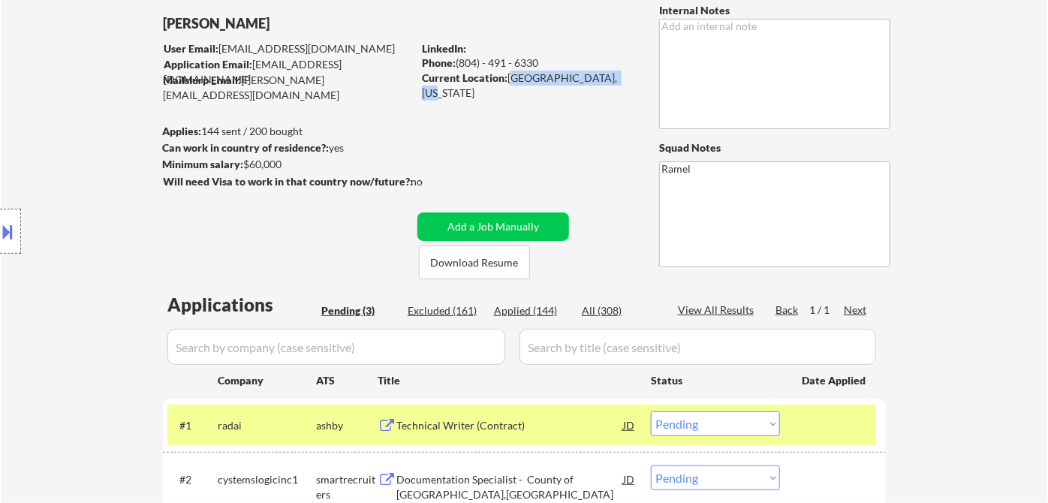
drag, startPoint x: 613, startPoint y: 77, endPoint x: 511, endPoint y: 79, distance: 102.9
click at [511, 79] on div "Current Location: [GEOGRAPHIC_DATA], [US_STATE]" at bounding box center [528, 85] width 212 height 29
copy div "[GEOGRAPHIC_DATA], [US_STATE]"
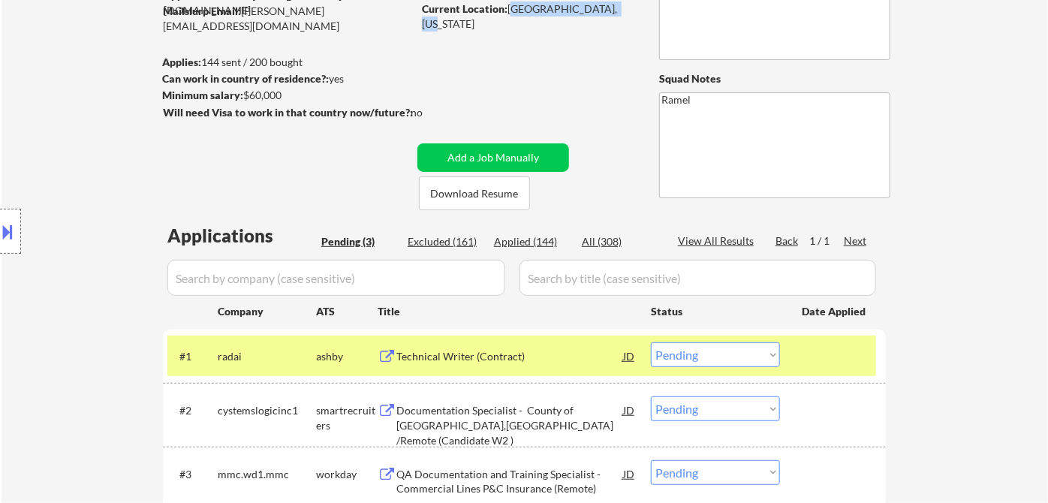
scroll to position [250, 0]
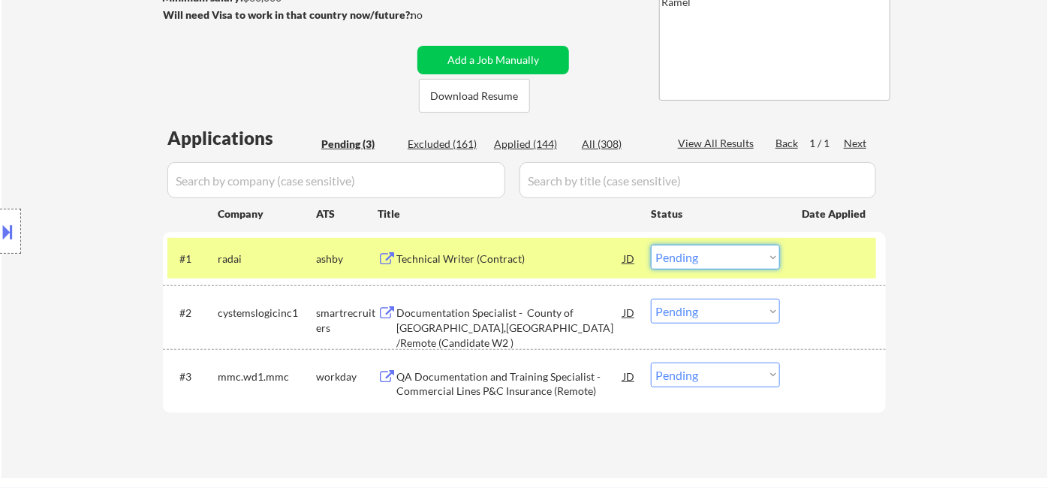
drag, startPoint x: 702, startPoint y: 257, endPoint x: 707, endPoint y: 267, distance: 10.8
click at [702, 257] on select "Choose an option... Pending Applied Excluded (Questions) Excluded (Expired) Exc…" at bounding box center [715, 257] width 129 height 25
click at [651, 245] on select "Choose an option... Pending Applied Excluded (Questions) Excluded (Expired) Exc…" at bounding box center [715, 257] width 129 height 25
click at [567, 316] on div "Documentation Specialist - County of [GEOGRAPHIC_DATA],[GEOGRAPHIC_DATA] /Remot…" at bounding box center [509, 328] width 227 height 44
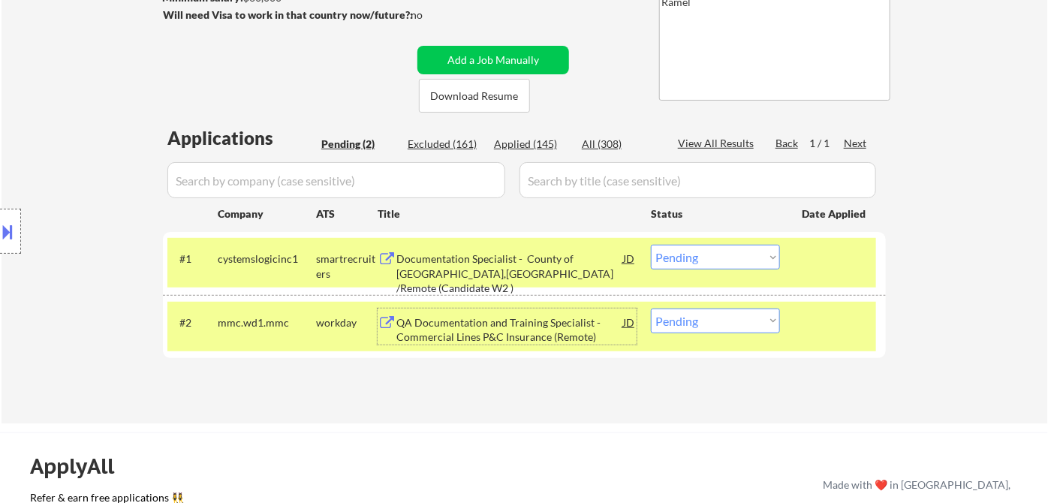
click at [728, 263] on select "Choose an option... Pending Applied Excluded (Questions) Excluded (Expired) Exc…" at bounding box center [715, 257] width 129 height 25
click at [651, 245] on select "Choose an option... Pending Applied Excluded (Questions) Excluded (Expired) Exc…" at bounding box center [715, 257] width 129 height 25
click at [541, 321] on div "QA Documentation and Training Specialist - Commercial Lines P&C Insurance (Remo…" at bounding box center [509, 329] width 227 height 29
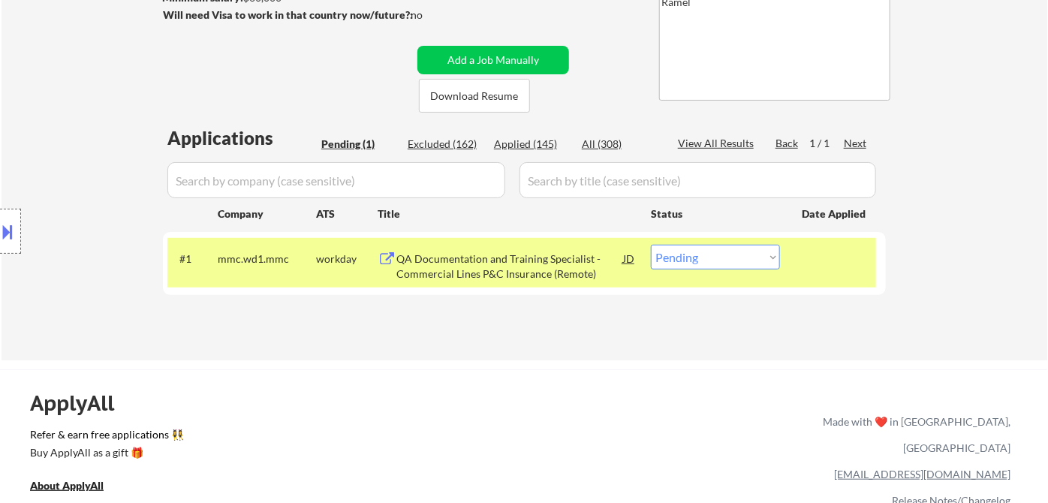
click at [719, 260] on select "Choose an option... Pending Applied Excluded (Questions) Excluded (Expired) Exc…" at bounding box center [715, 257] width 129 height 25
select select ""excluded__bad_match_""
click at [651, 245] on select "Choose an option... Pending Applied Excluded (Questions) Excluded (Expired) Exc…" at bounding box center [715, 257] width 129 height 25
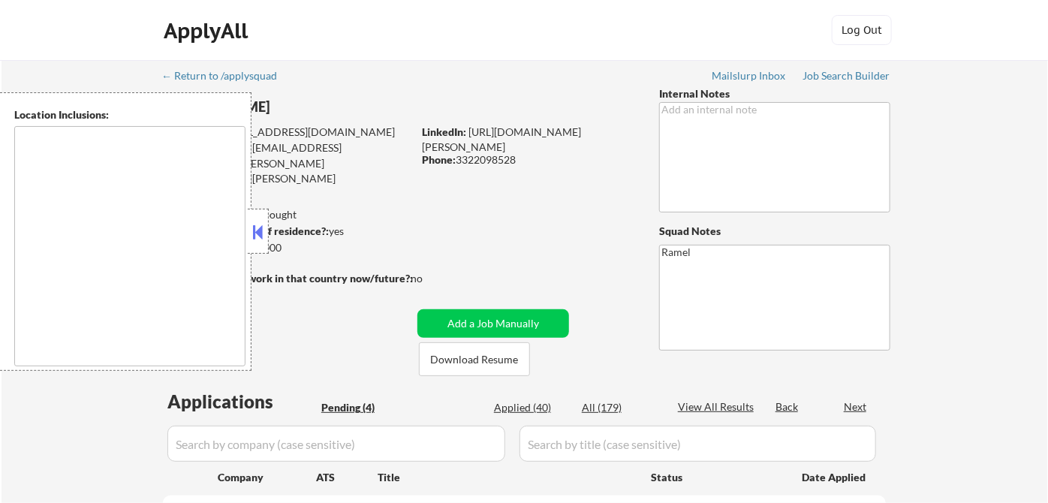
select select ""pending""
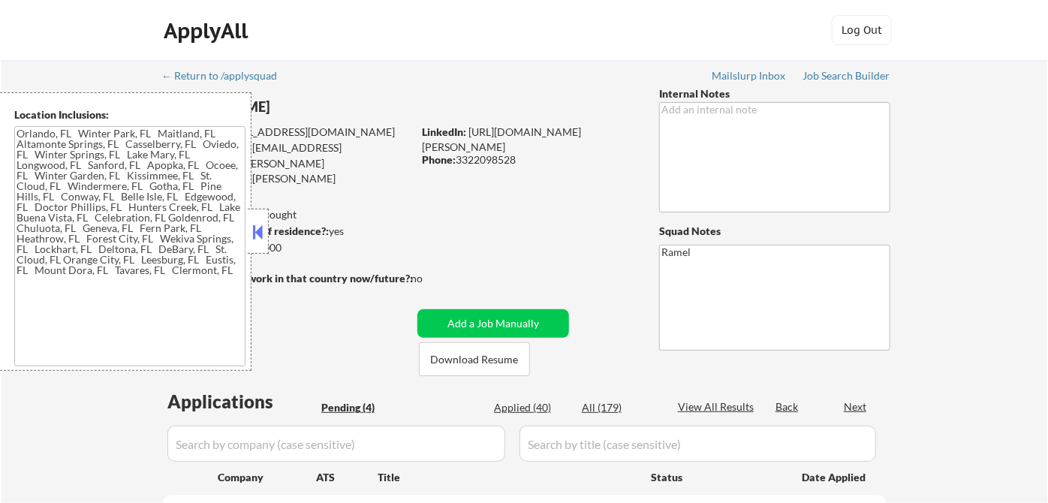
type textarea "Orlando, FL Winter Park, FL Maitland, FL Altamonte Springs, FL Casselberry, FL …"
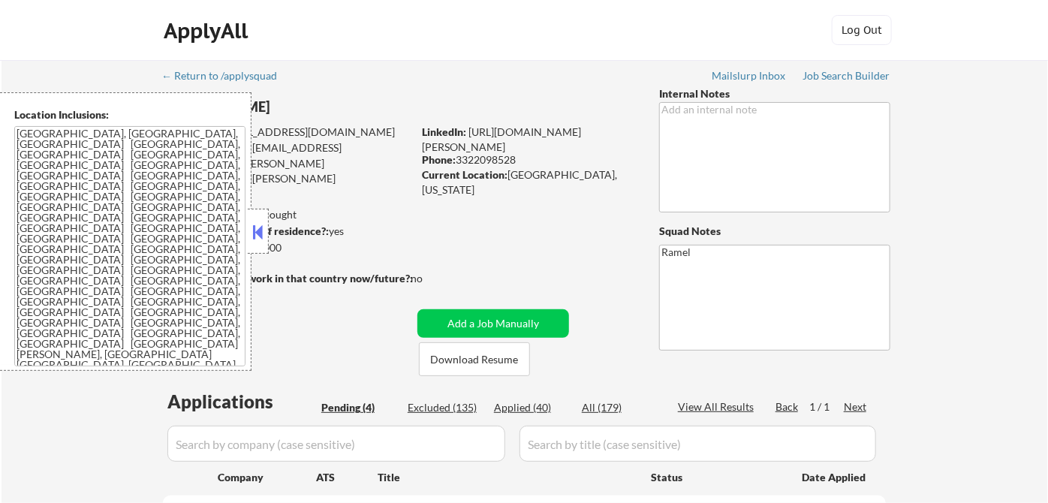
click at [261, 231] on button at bounding box center [258, 232] width 17 height 23
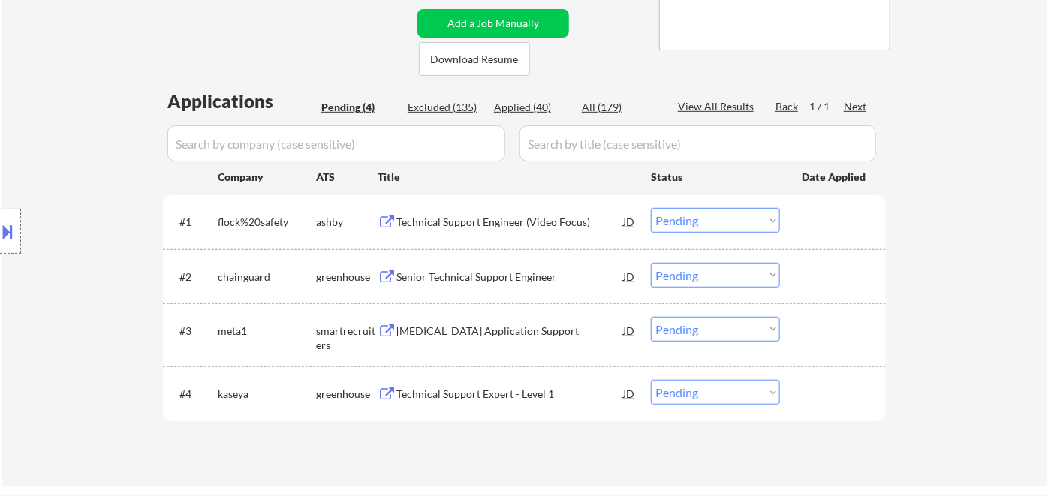
scroll to position [167, 0]
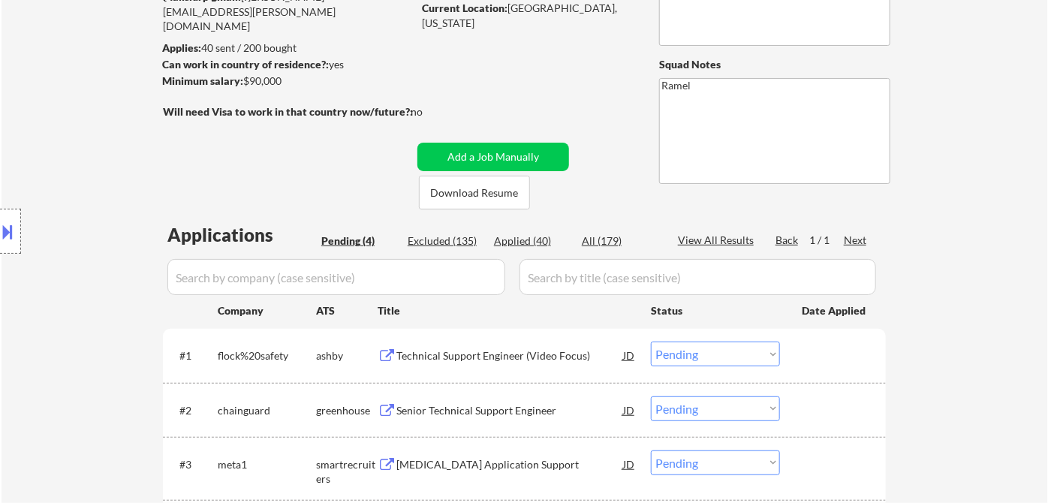
click at [89, 226] on div "Location Inclusions: Orlando, FL Winter Park, FL Maitland, FL Altamonte Springs…" at bounding box center [134, 231] width 269 height 279
click at [504, 359] on div "Technical Support Engineer (Video Focus)" at bounding box center [509, 355] width 227 height 15
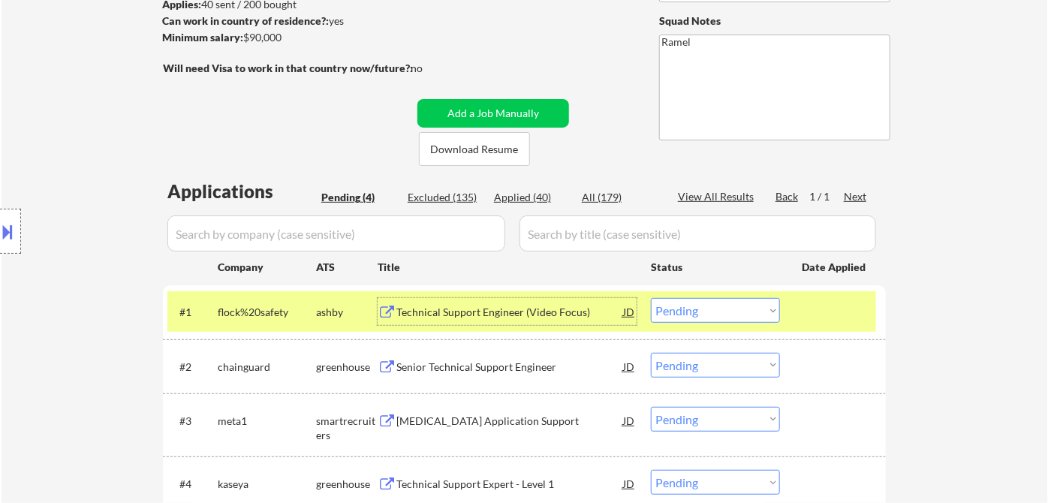
scroll to position [250, 0]
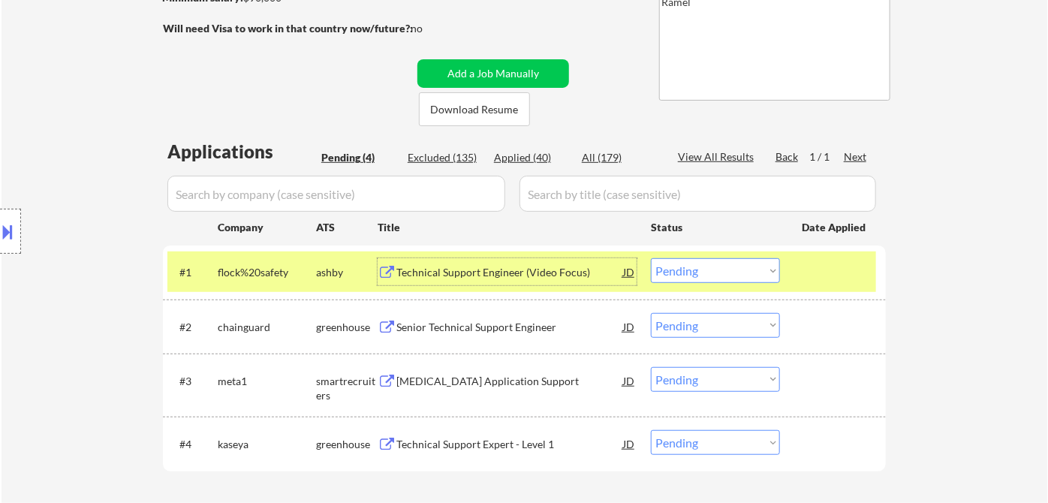
click at [510, 338] on div "Senior Technical Support Engineer" at bounding box center [509, 326] width 227 height 27
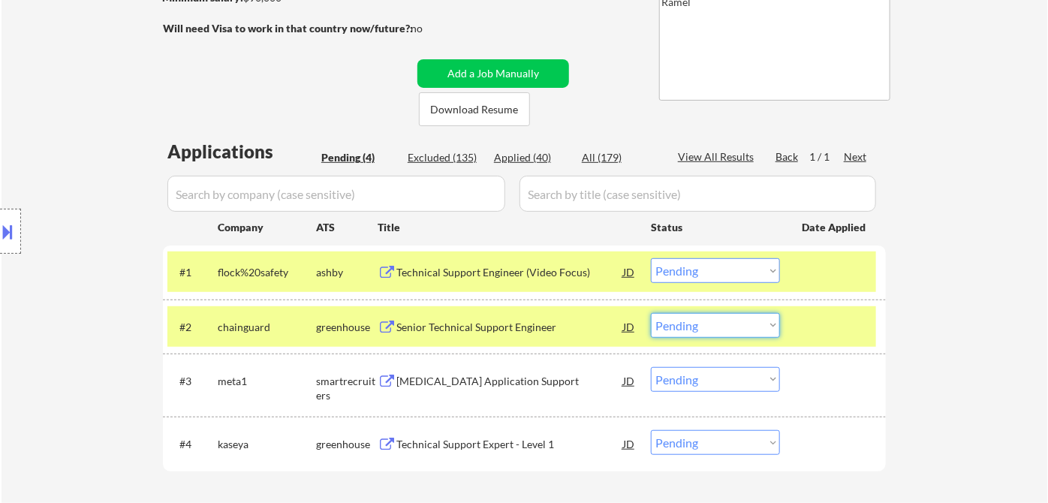
drag, startPoint x: 699, startPoint y: 332, endPoint x: 734, endPoint y: 356, distance: 42.1
click at [699, 332] on select "Choose an option... Pending Applied Excluded (Questions) Excluded (Expired) Exc…" at bounding box center [715, 325] width 129 height 25
click at [651, 313] on select "Choose an option... Pending Applied Excluded (Questions) Excluded (Expired) Exc…" at bounding box center [715, 325] width 129 height 25
click at [475, 389] on div "Synapse Application Support" at bounding box center [509, 380] width 227 height 27
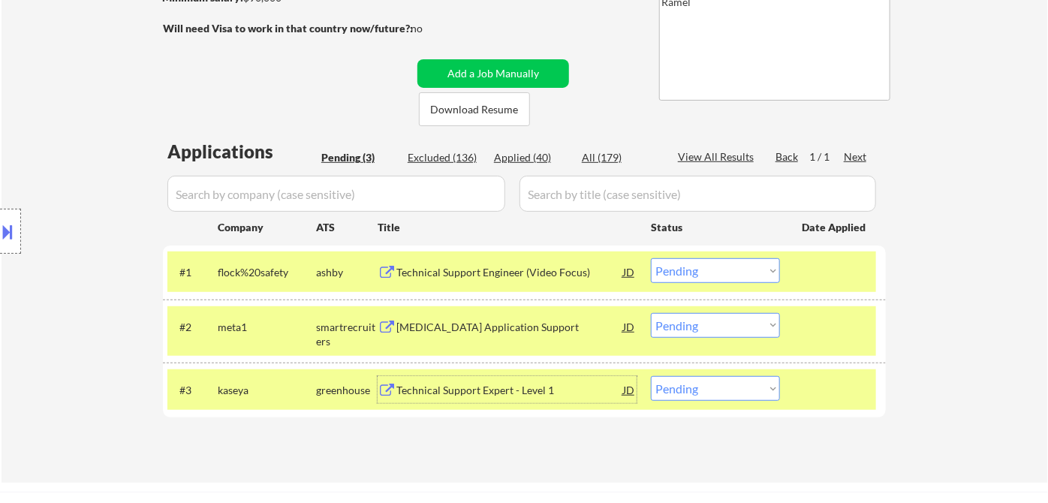
drag, startPoint x: 692, startPoint y: 323, endPoint x: 709, endPoint y: 332, distance: 19.5
click at [692, 323] on select "Choose an option... Pending Applied Excluded (Questions) Excluded (Expired) Exc…" at bounding box center [715, 325] width 129 height 25
click at [651, 313] on select "Choose an option... Pending Applied Excluded (Questions) Excluded (Expired) Exc…" at bounding box center [715, 325] width 129 height 25
click at [481, 396] on div "Technical Support Expert - Level 1" at bounding box center [509, 390] width 227 height 15
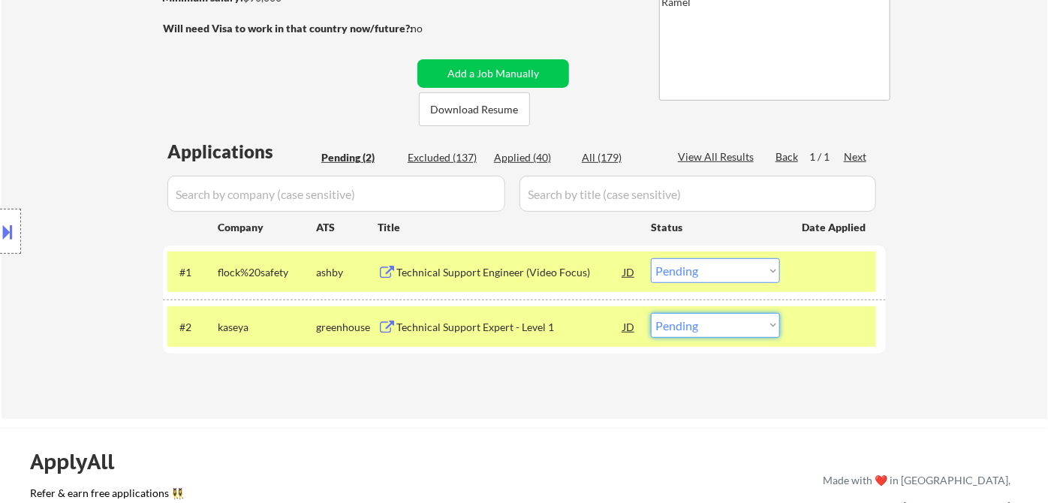
click at [683, 327] on select "Choose an option... Pending Applied Excluded (Questions) Excluded (Expired) Exc…" at bounding box center [715, 325] width 129 height 25
select select ""excluded__expired_""
click at [651, 313] on select "Choose an option... Pending Applied Excluded (Questions) Excluded (Expired) Exc…" at bounding box center [715, 325] width 129 height 25
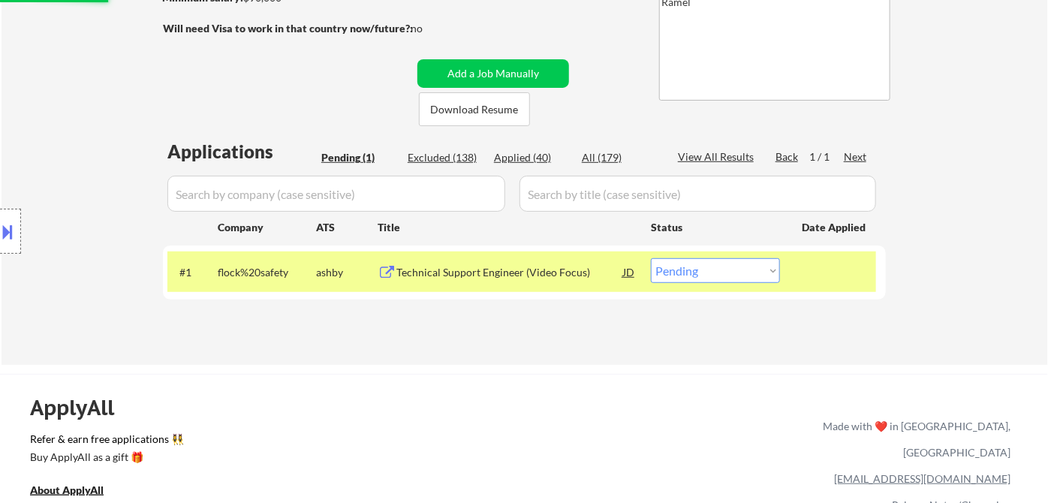
click at [689, 267] on select "Choose an option... Pending Applied Excluded (Questions) Excluded (Expired) Exc…" at bounding box center [715, 270] width 129 height 25
select select ""excluded__bad_match_""
click at [651, 258] on select "Choose an option... Pending Applied Excluded (Questions) Excluded (Expired) Exc…" at bounding box center [715, 270] width 129 height 25
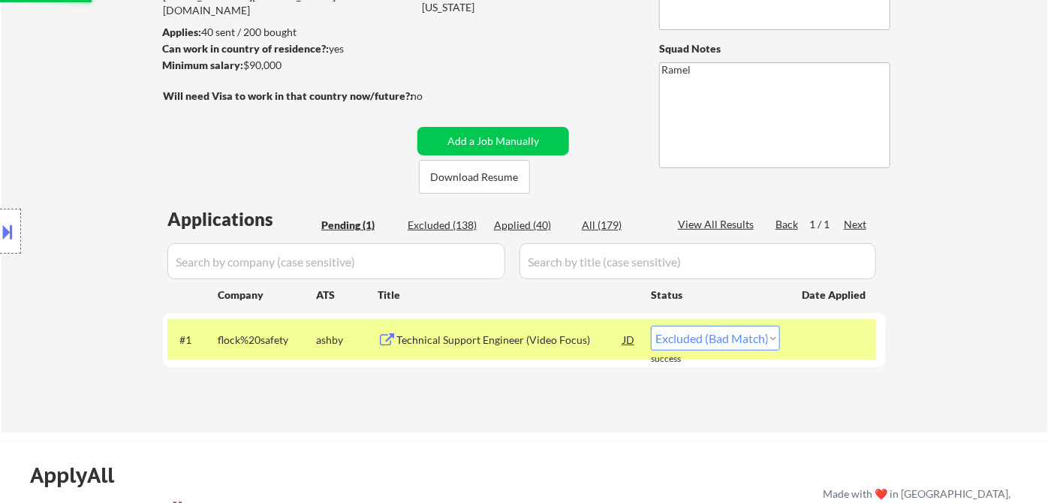
scroll to position [83, 0]
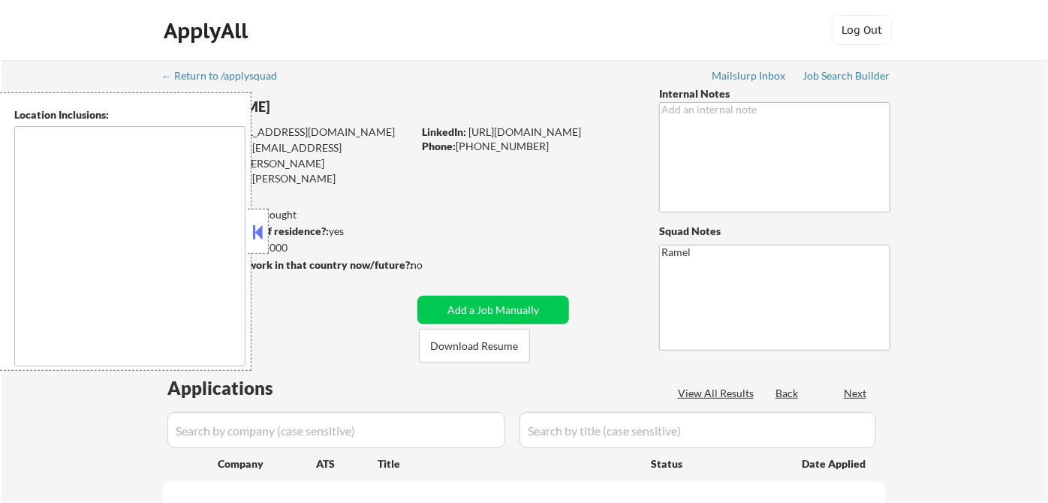
type textarea "remote"
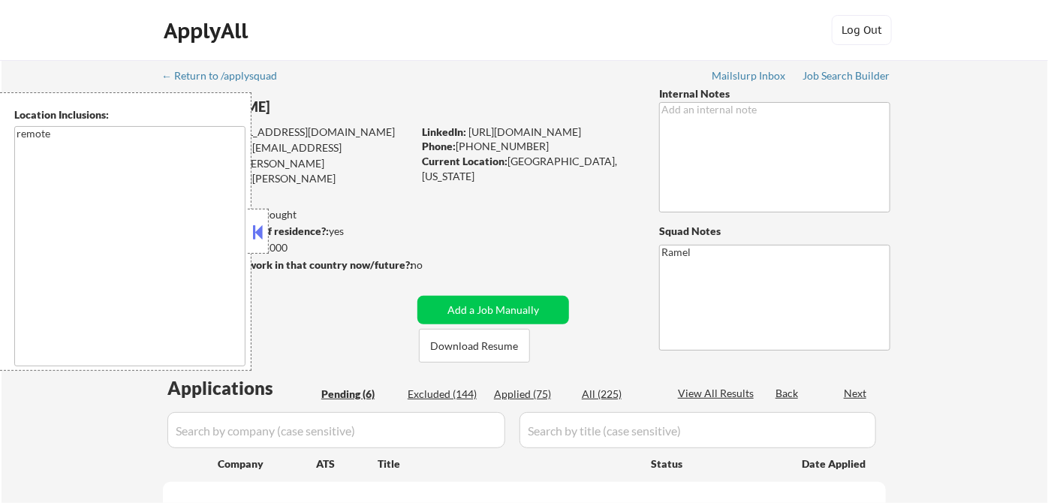
select select ""pending""
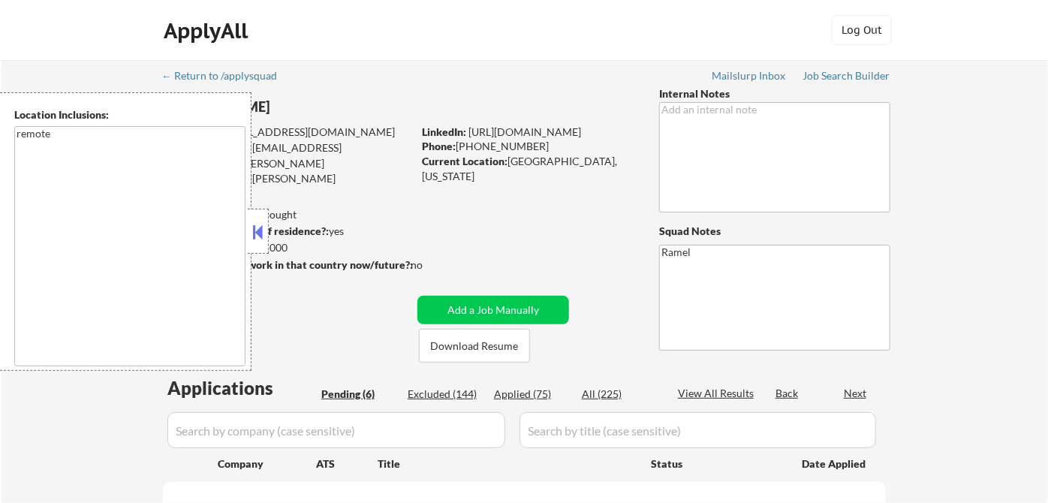
select select ""pending""
click at [261, 235] on button at bounding box center [258, 232] width 17 height 23
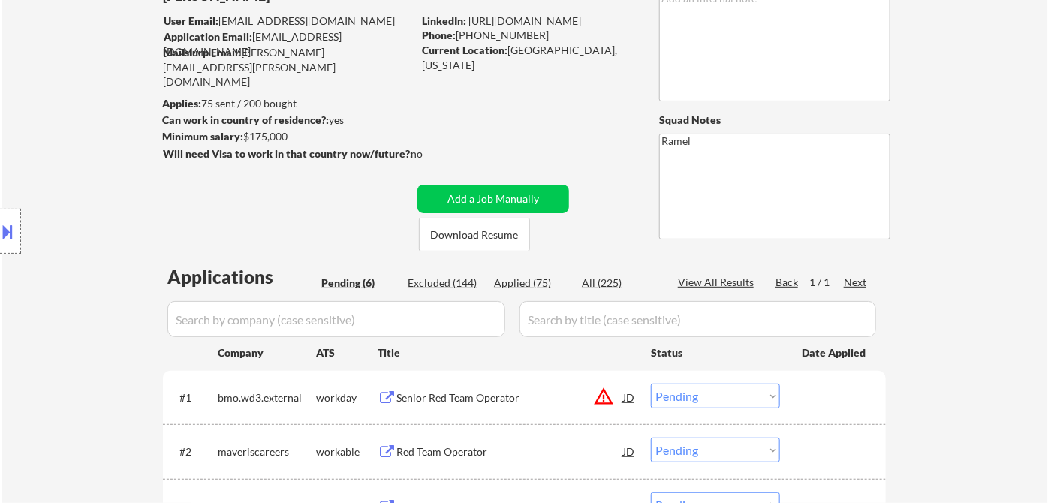
scroll to position [250, 0]
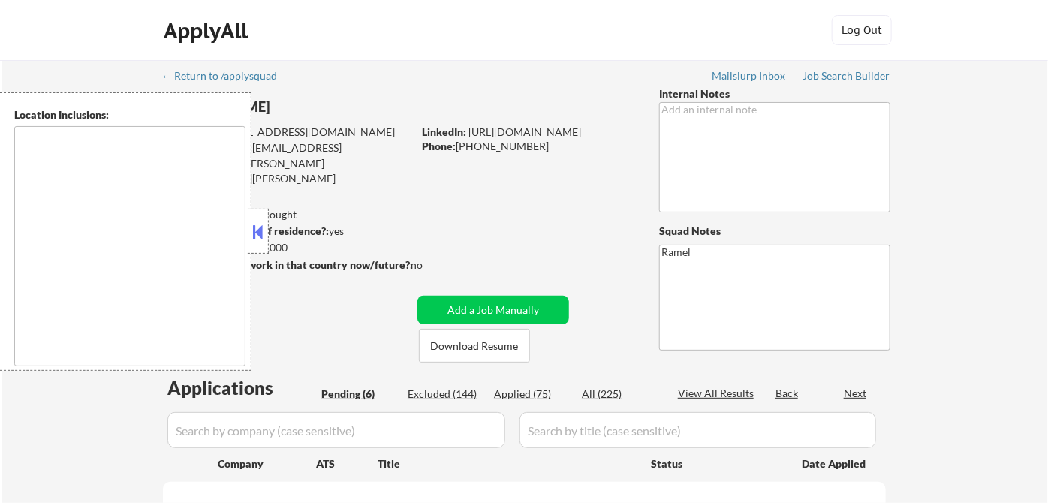
type textarea "remote"
select select ""pending""
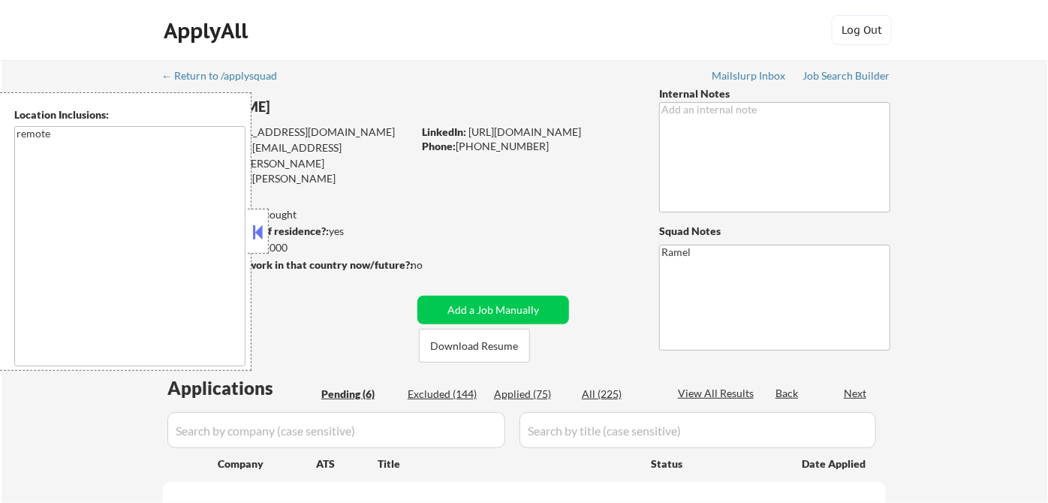
select select ""pending""
